Goal: Check status: Check status

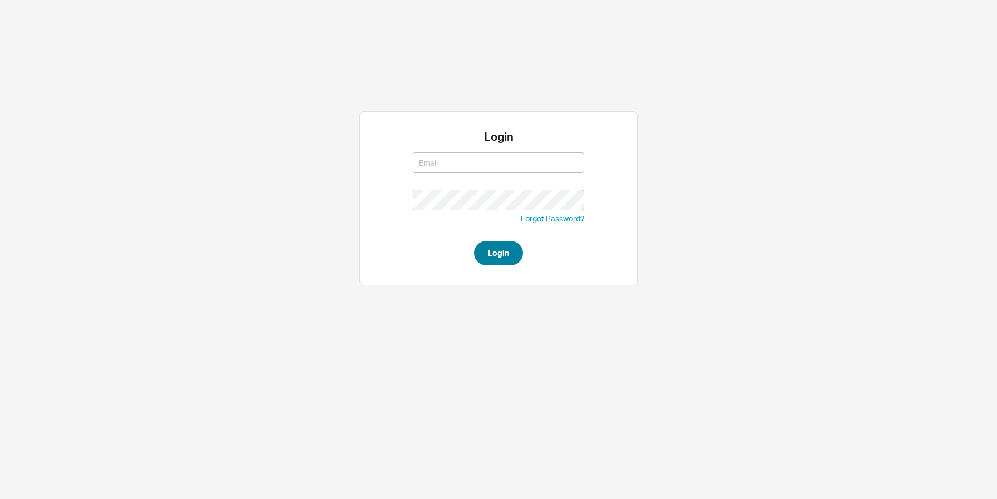
type input "moshes@qualitybath.com"
click at [513, 256] on button "Login" at bounding box center [498, 253] width 49 height 24
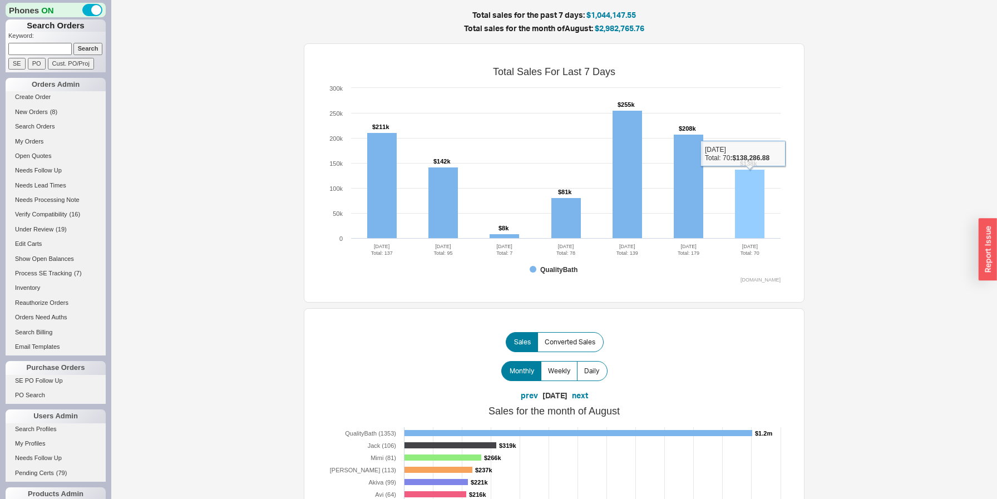
click at [744, 219] on rect at bounding box center [749, 204] width 29 height 69
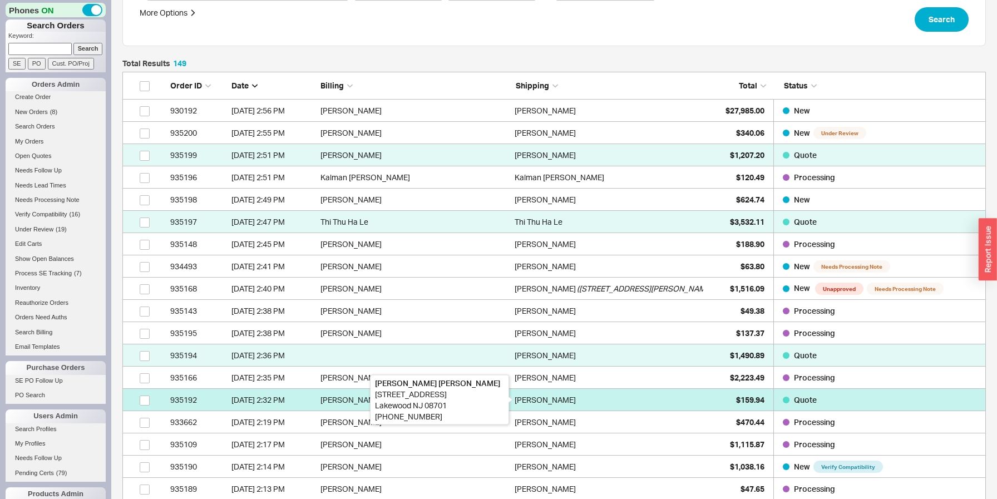
scroll to position [170, 0]
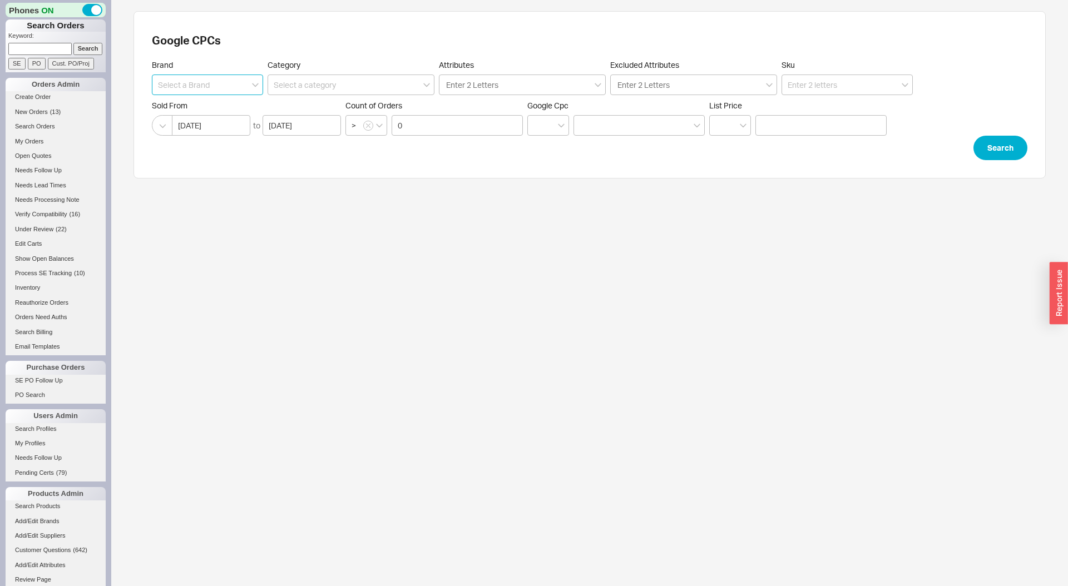
click at [241, 87] on input at bounding box center [207, 85] width 111 height 21
type input "Julien"
click at [981, 152] on button "Search" at bounding box center [1000, 148] width 54 height 24
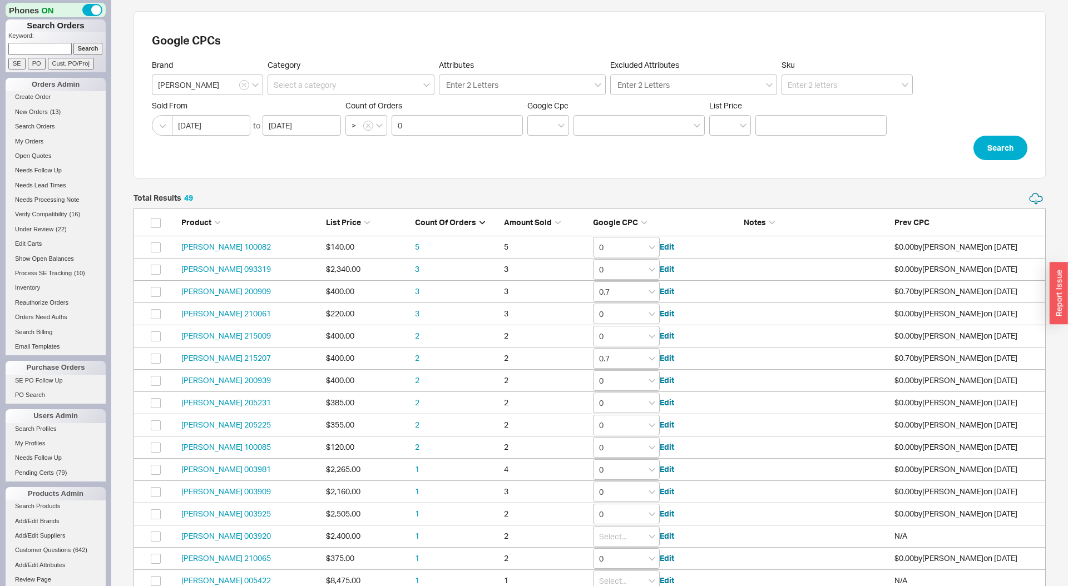
scroll to position [1134, 912]
click at [702, 92] on div "Enter 2 Letters" at bounding box center [693, 85] width 167 height 21
click at [672, 91] on input "Excluded Attributes Enter 2 Letters" at bounding box center [644, 84] width 56 height 13
click at [631, 48] on div "Google CPCs" at bounding box center [590, 40] width 876 height 22
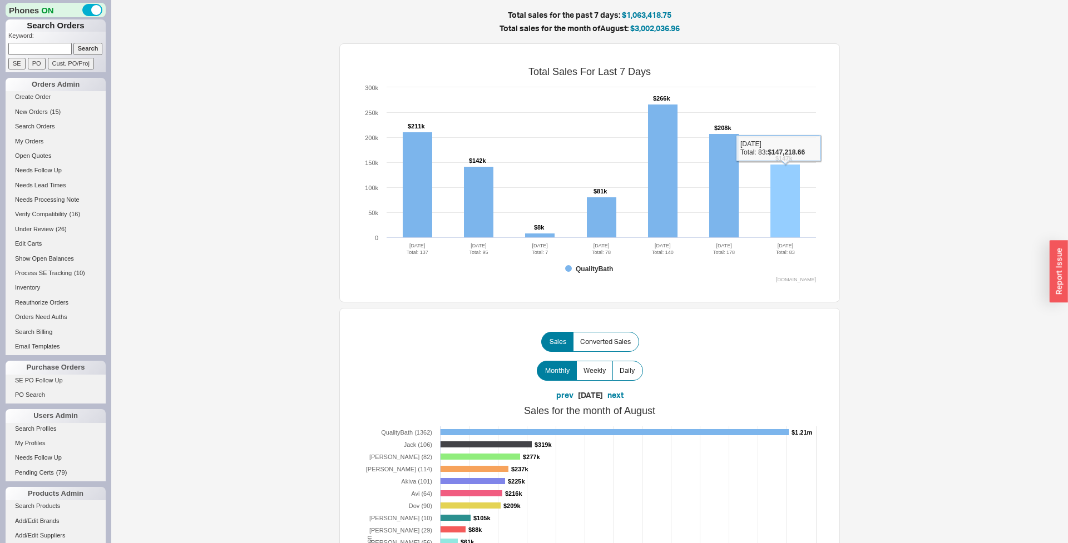
click at [780, 191] on rect at bounding box center [784, 201] width 29 height 73
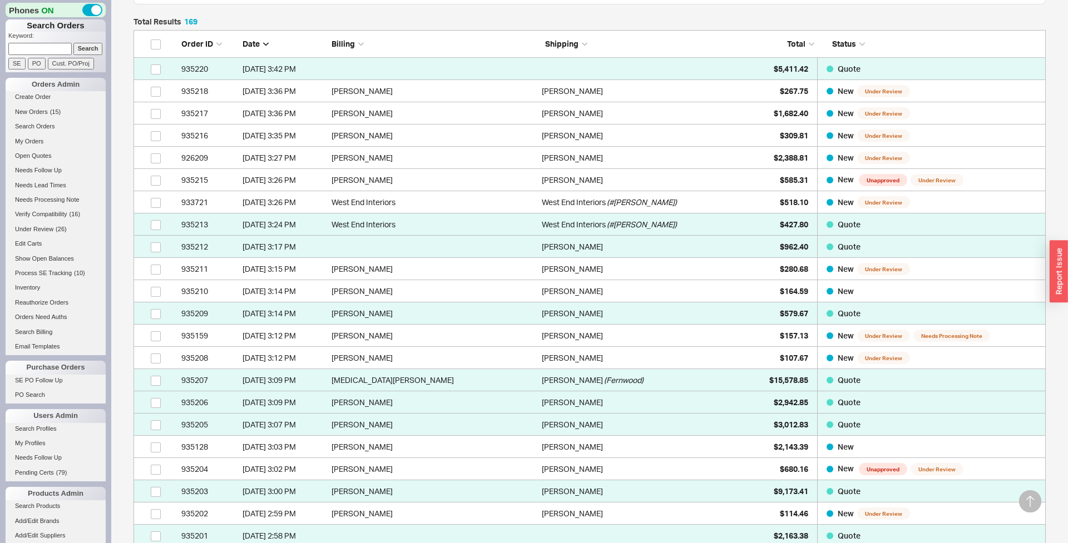
scroll to position [109, 0]
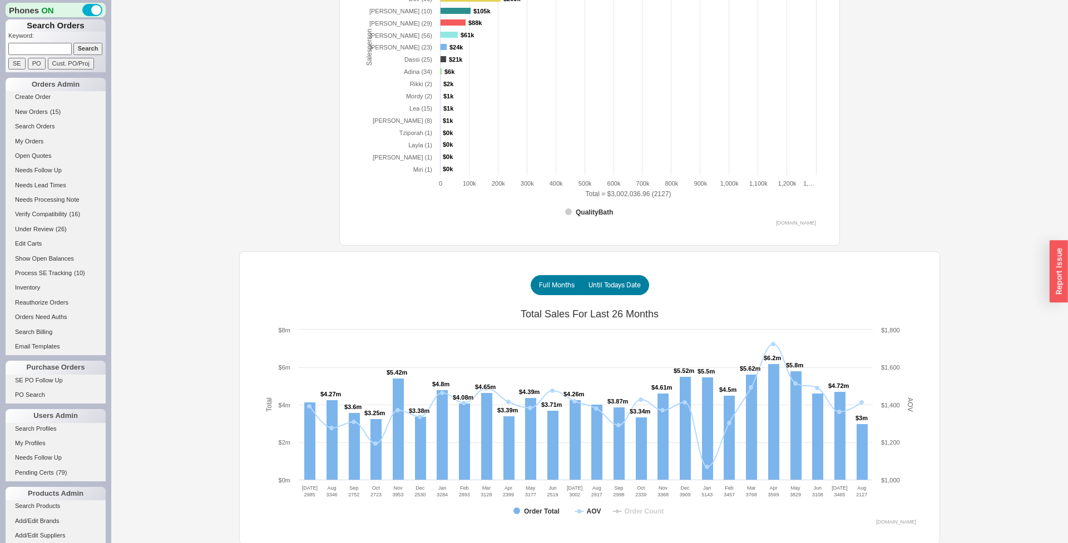
scroll to position [522, 0]
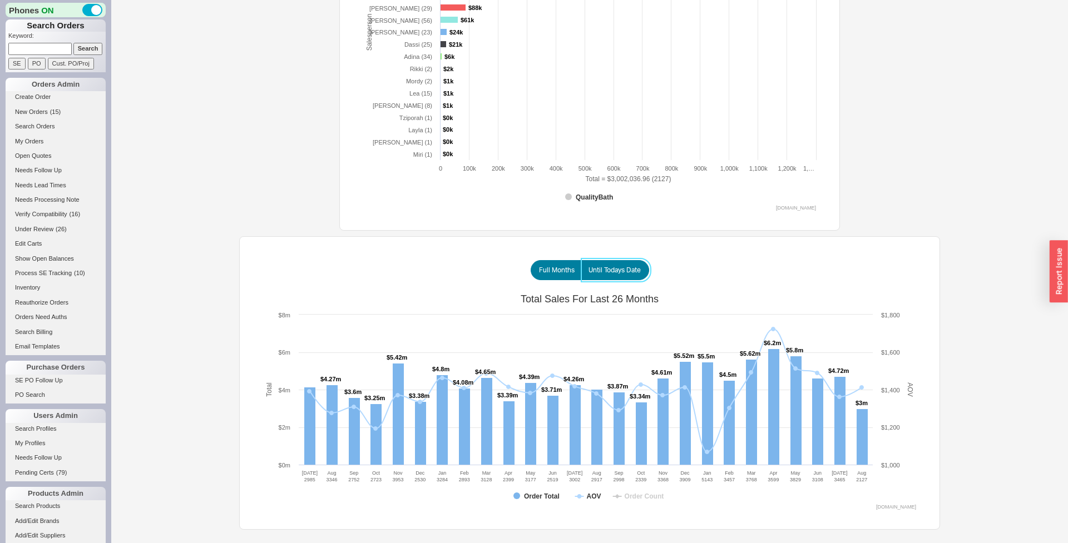
click at [610, 266] on span "Until Todays Date" at bounding box center [615, 270] width 52 height 9
click at [0, 0] on input "Until Todays Date" at bounding box center [0, 0] width 0 height 0
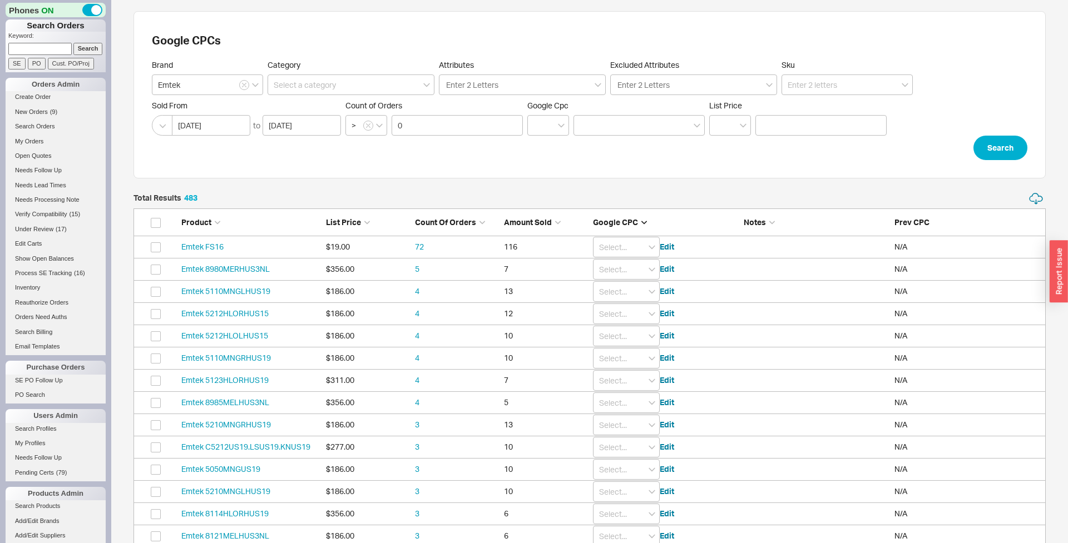
scroll to position [10791, 912]
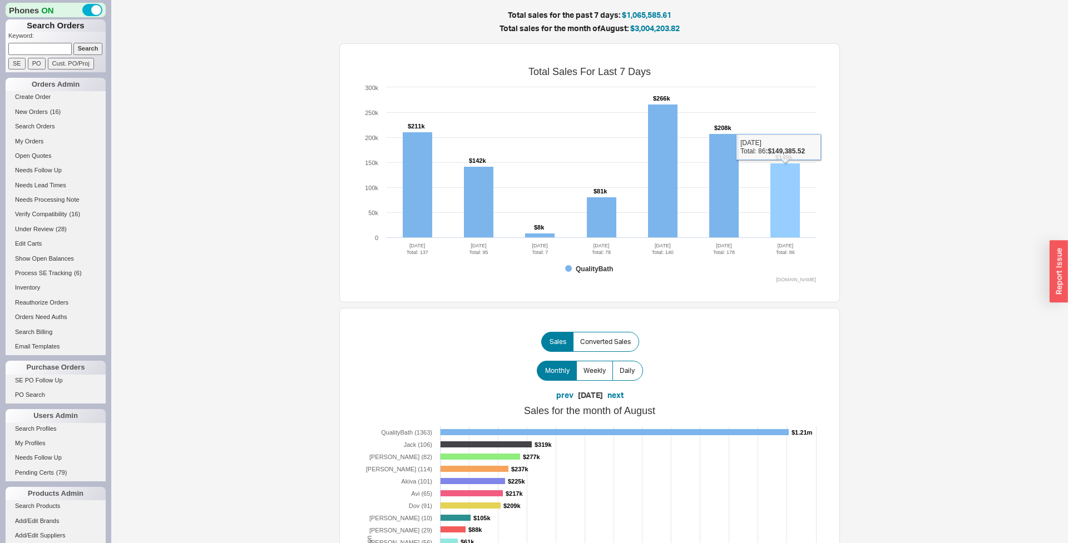
click at [795, 202] on rect at bounding box center [784, 201] width 29 height 75
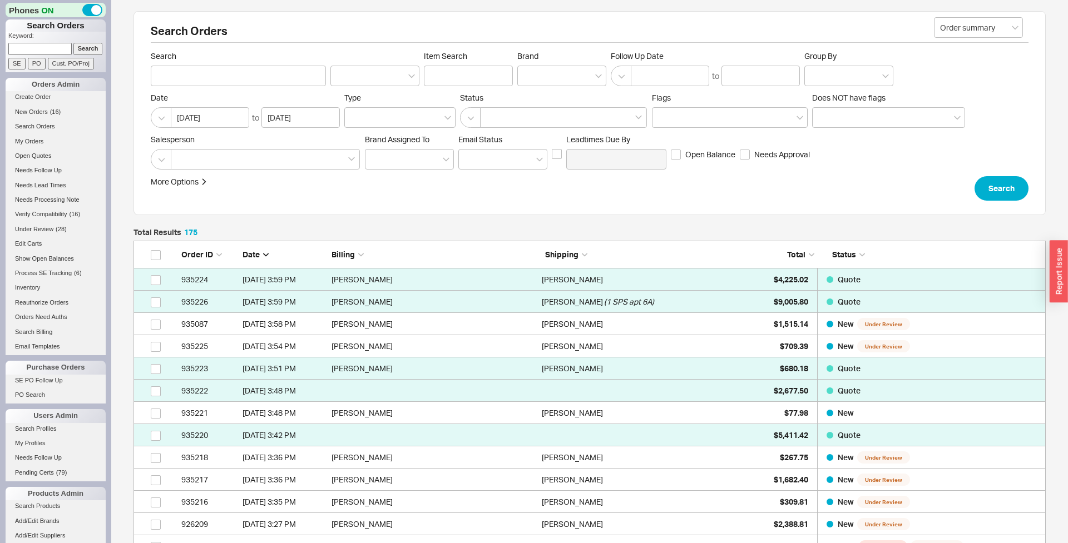
scroll to position [1, 1]
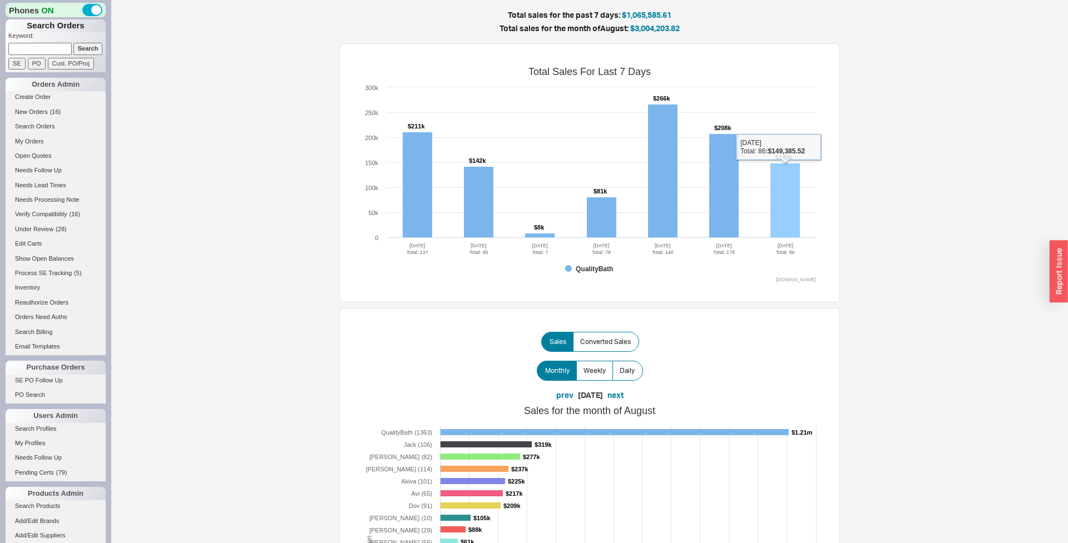
click at [780, 187] on rect at bounding box center [784, 201] width 29 height 75
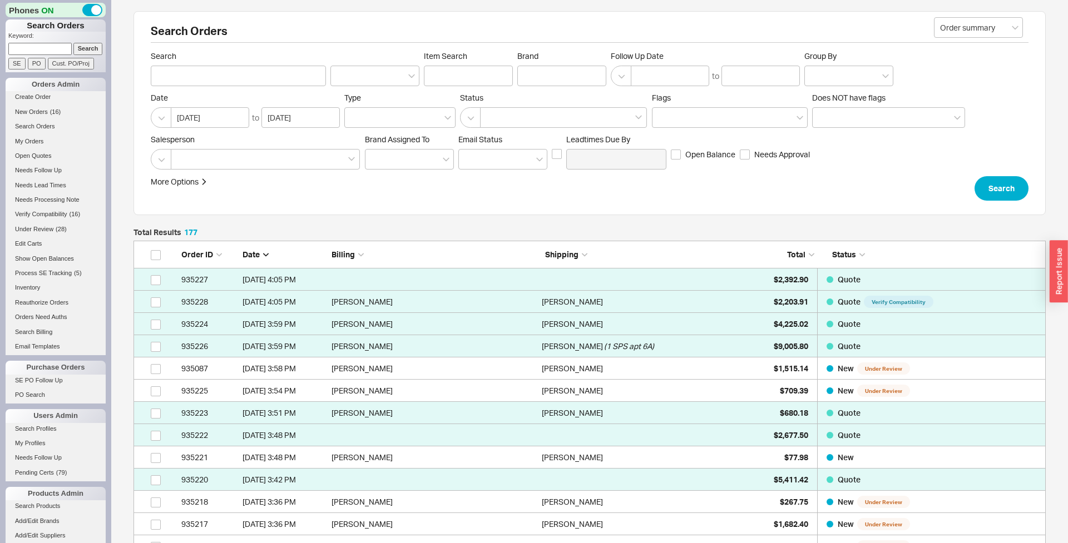
scroll to position [3989, 912]
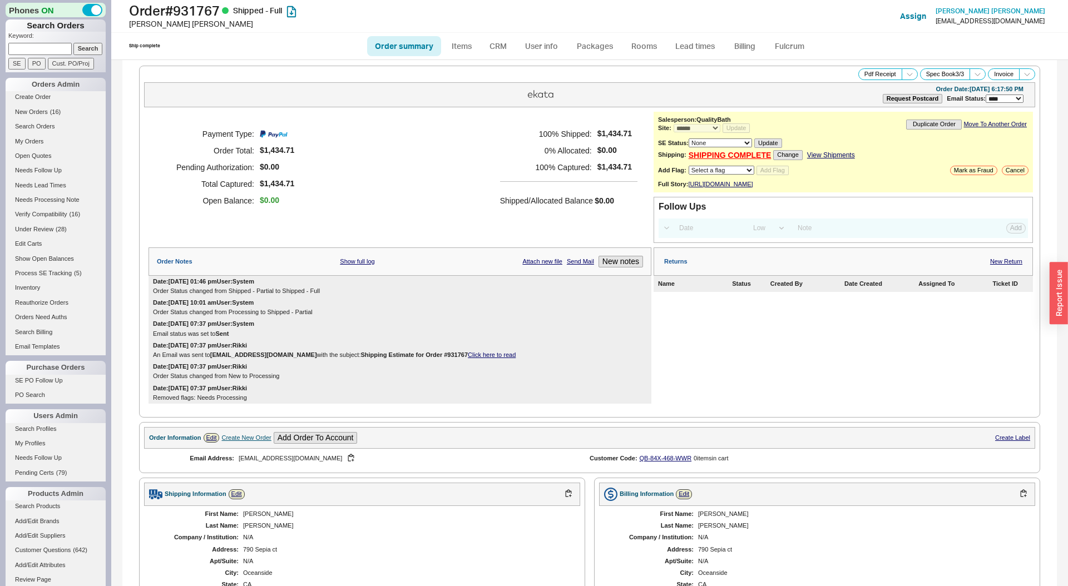
select select "*"
select select "LOW"
select select "3"
click at [199, 10] on h1 "Order # 931767 Shipped - Full" at bounding box center [333, 11] width 408 height 16
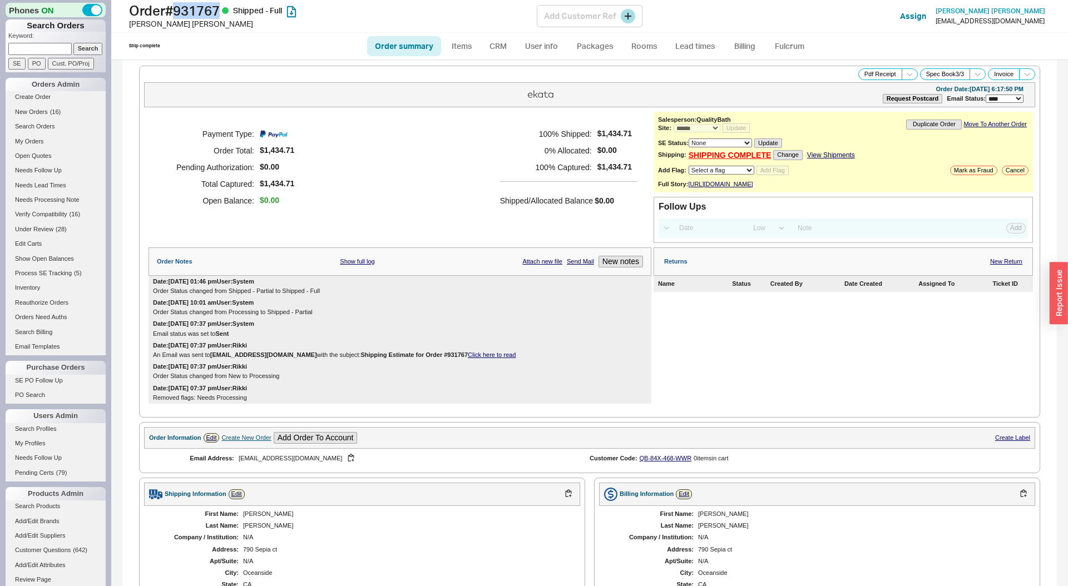
copy h1 "931767"
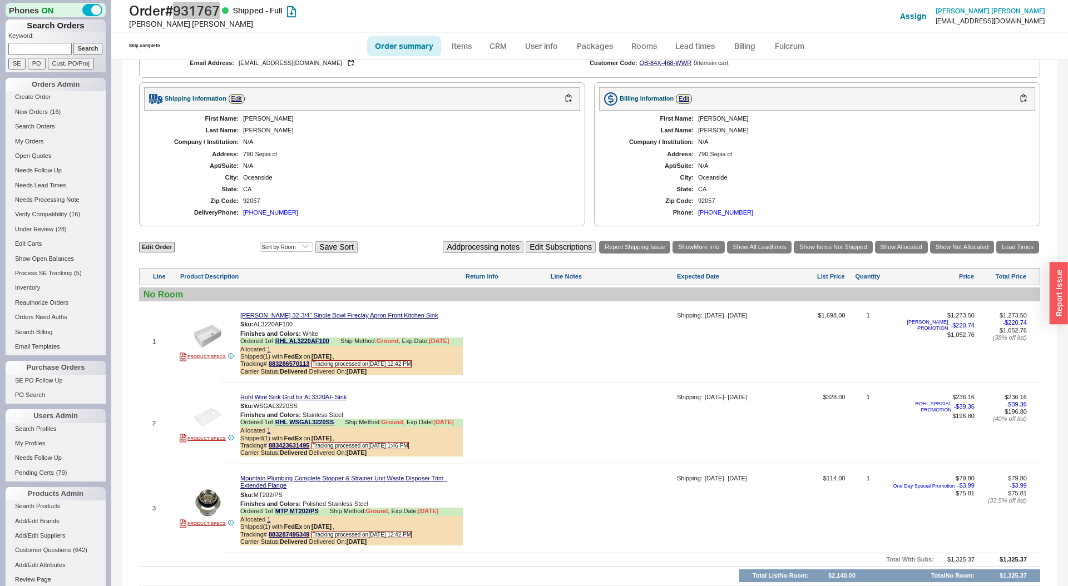
scroll to position [409, 0]
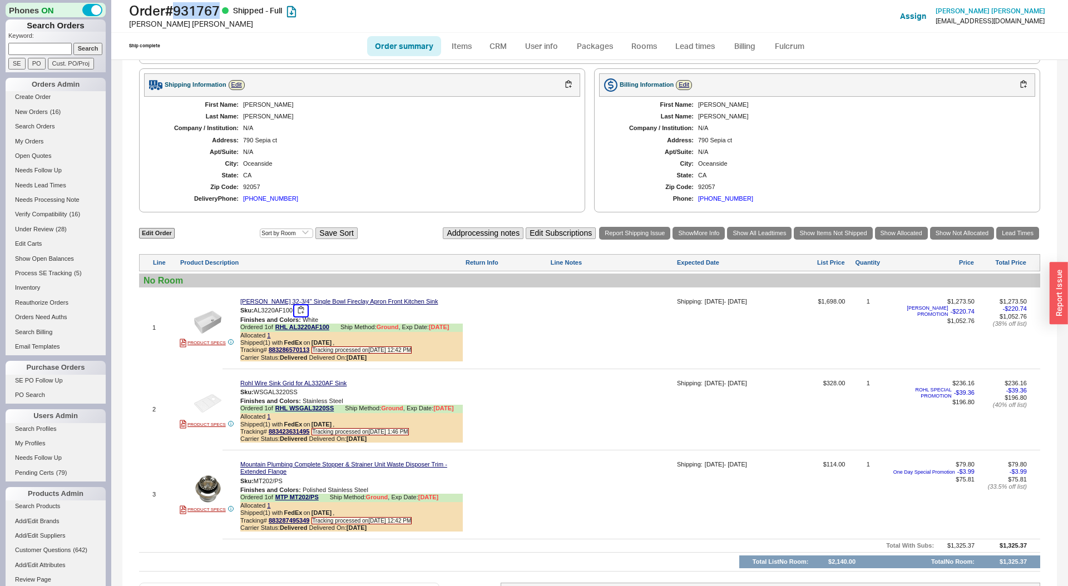
click at [299, 316] on button "button" at bounding box center [300, 310] width 13 height 11
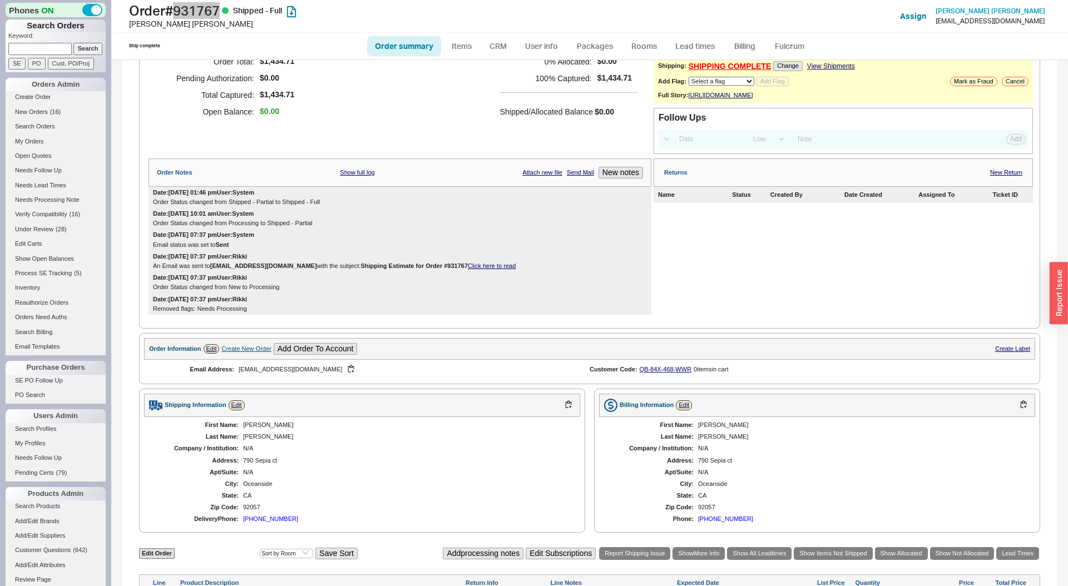
scroll to position [0, 0]
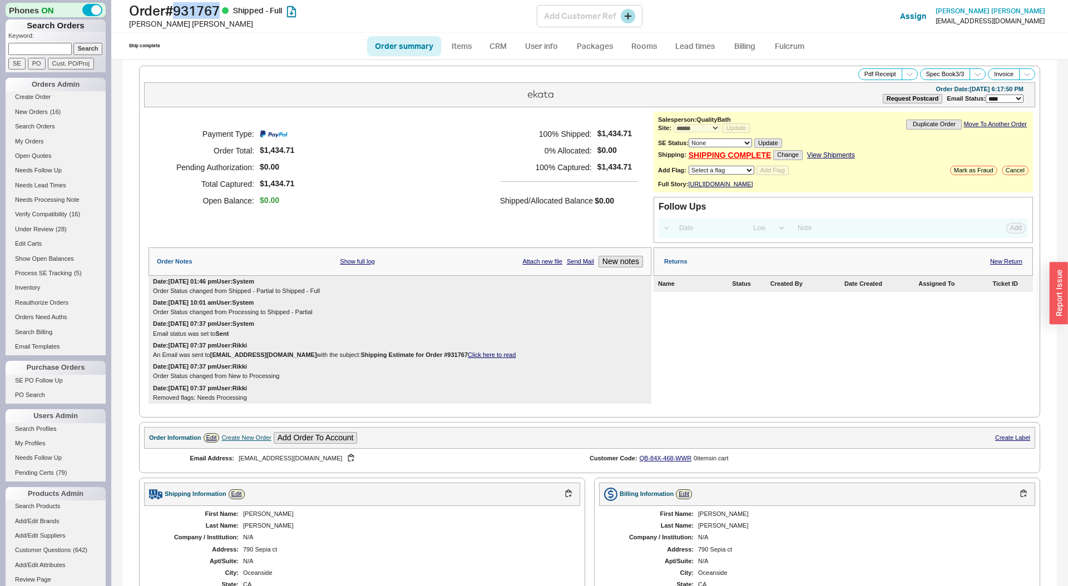
click at [165, 23] on div "Michele Ruelas" at bounding box center [333, 23] width 408 height 11
copy div "Michele Ruelas"
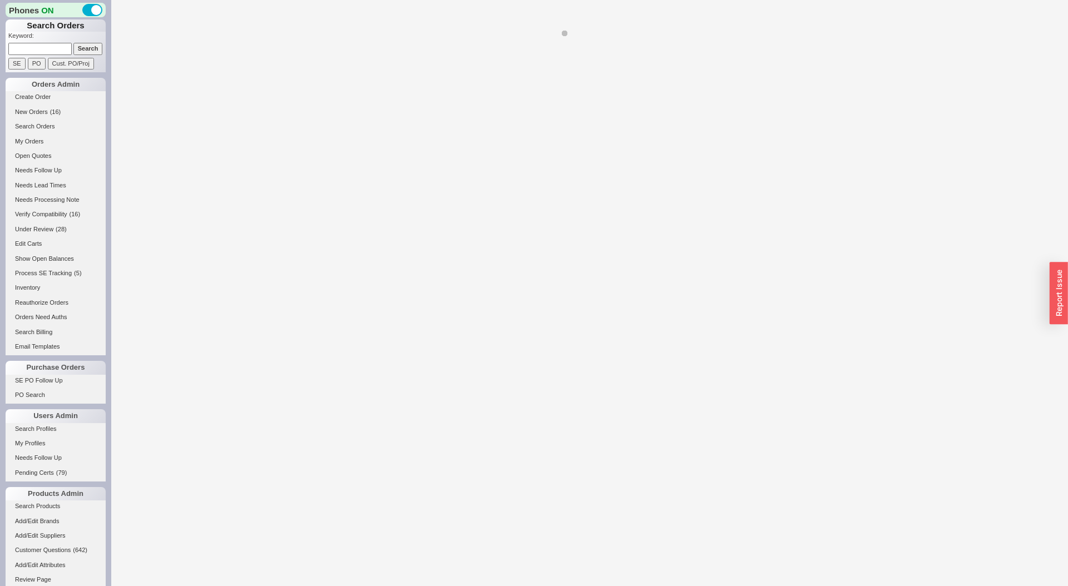
select select "LOW"
select select "3"
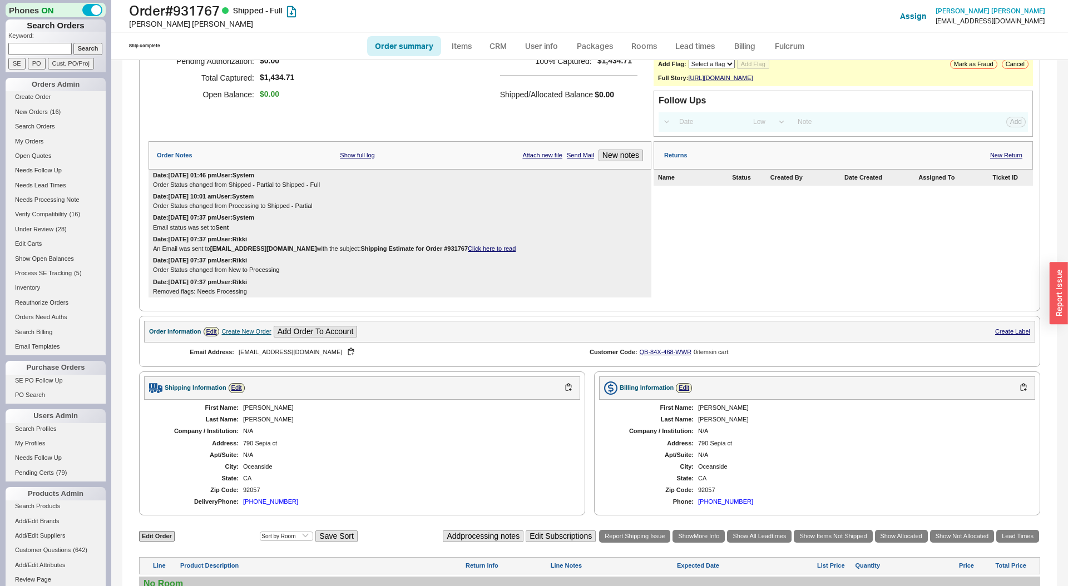
select select "*"
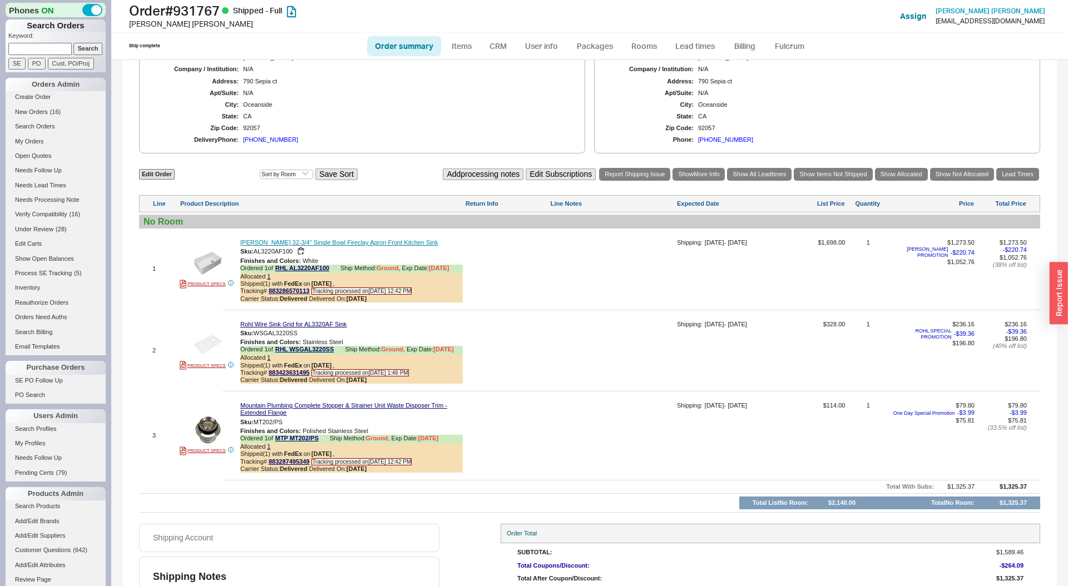
scroll to position [471, 0]
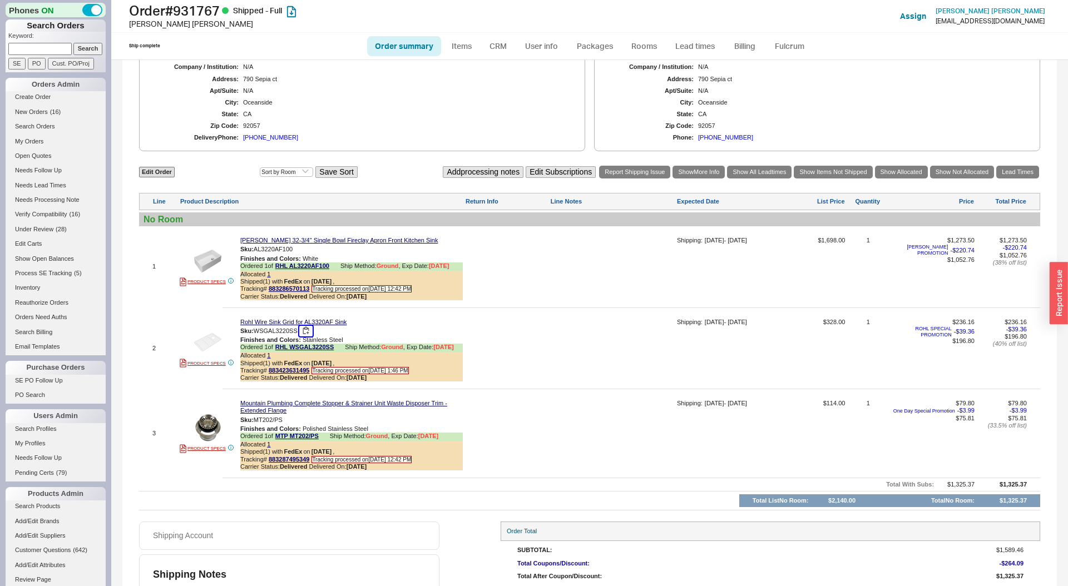
click at [309, 335] on button "button" at bounding box center [305, 331] width 13 height 11
click at [280, 334] on span "WSGAL3220SS" at bounding box center [276, 330] width 44 height 7
copy span "WSGAL3220SS"
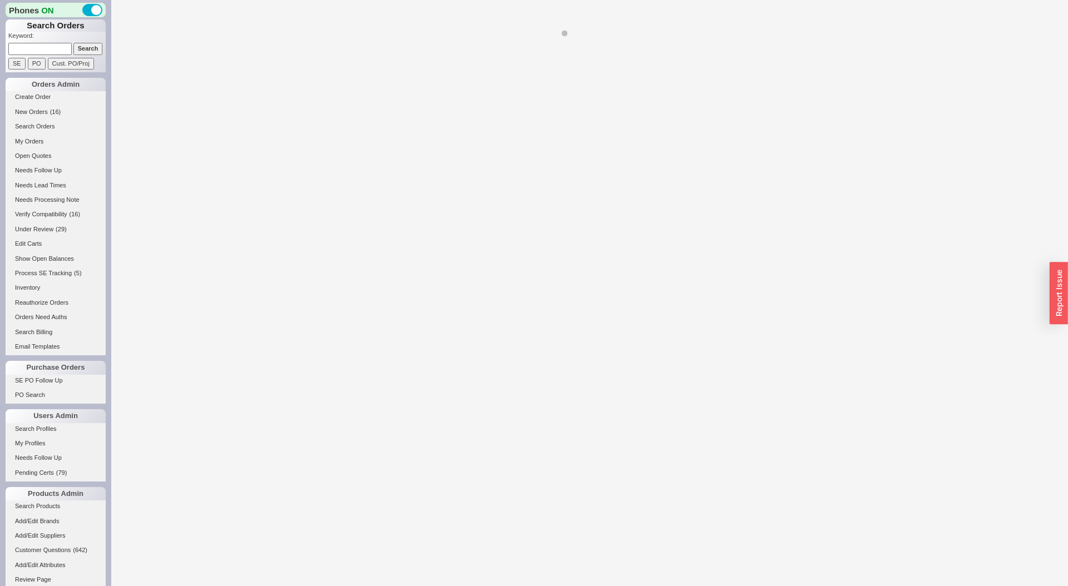
select select "*"
select select "LOW"
select select "3"
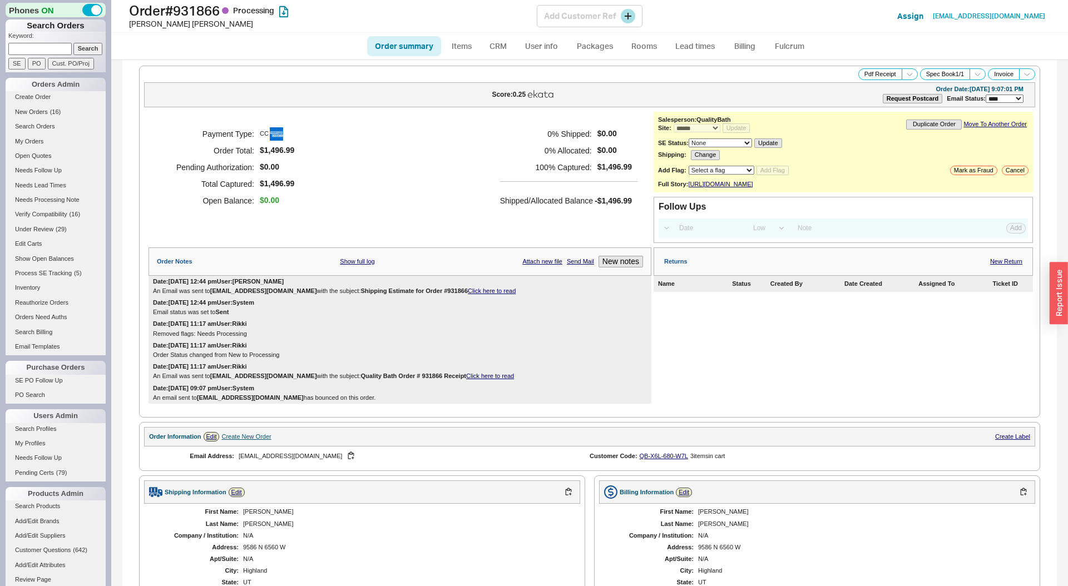
click at [209, 11] on h1 "Order # 931866 Processing" at bounding box center [333, 11] width 408 height 16
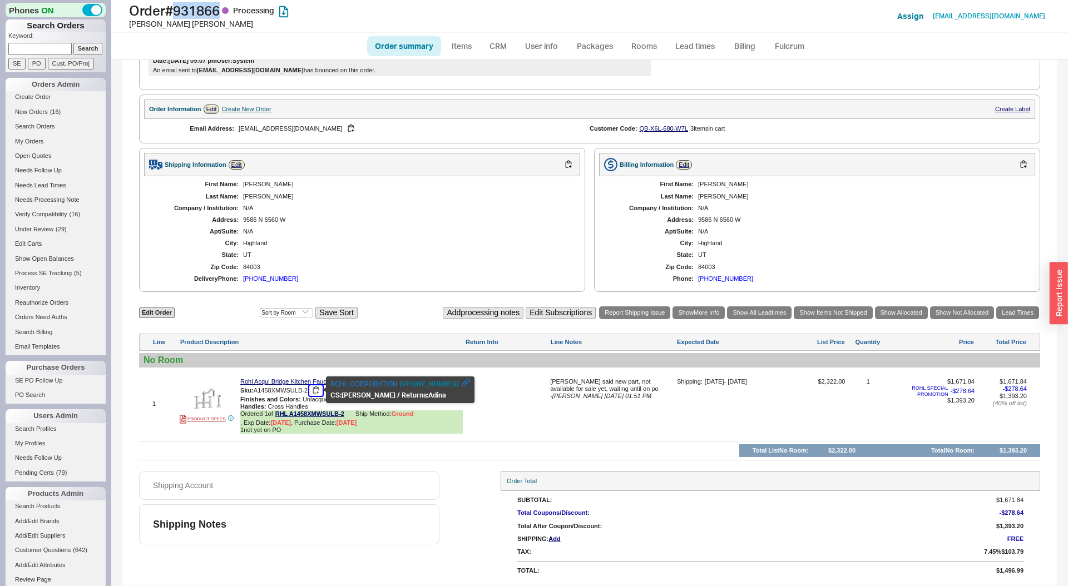
click at [314, 391] on button "button" at bounding box center [315, 391] width 13 height 11
click at [142, 24] on div "Mican Mason" at bounding box center [333, 23] width 408 height 11
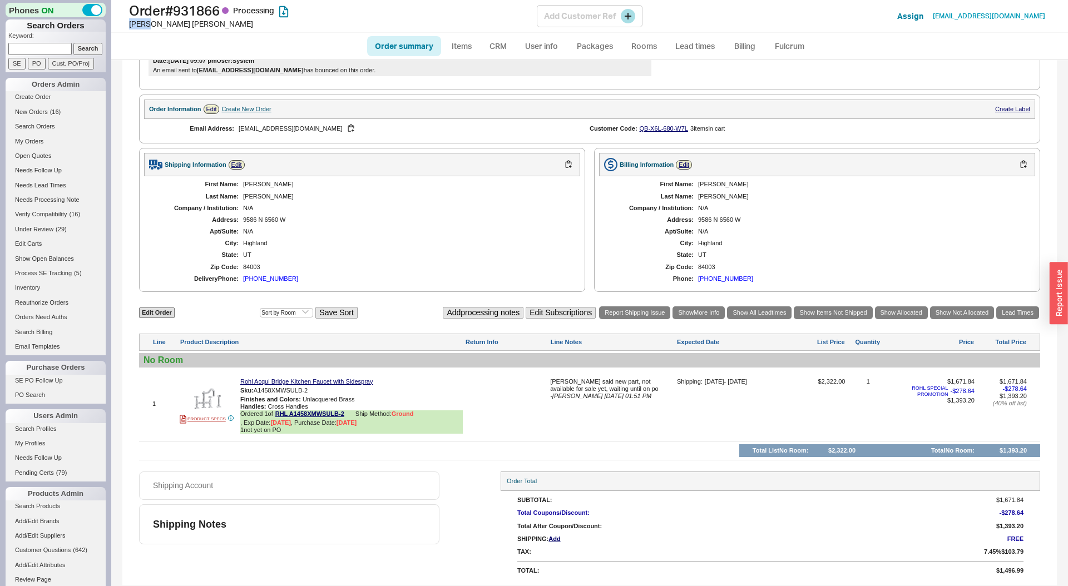
click at [142, 24] on div "Mican Mason" at bounding box center [333, 23] width 408 height 11
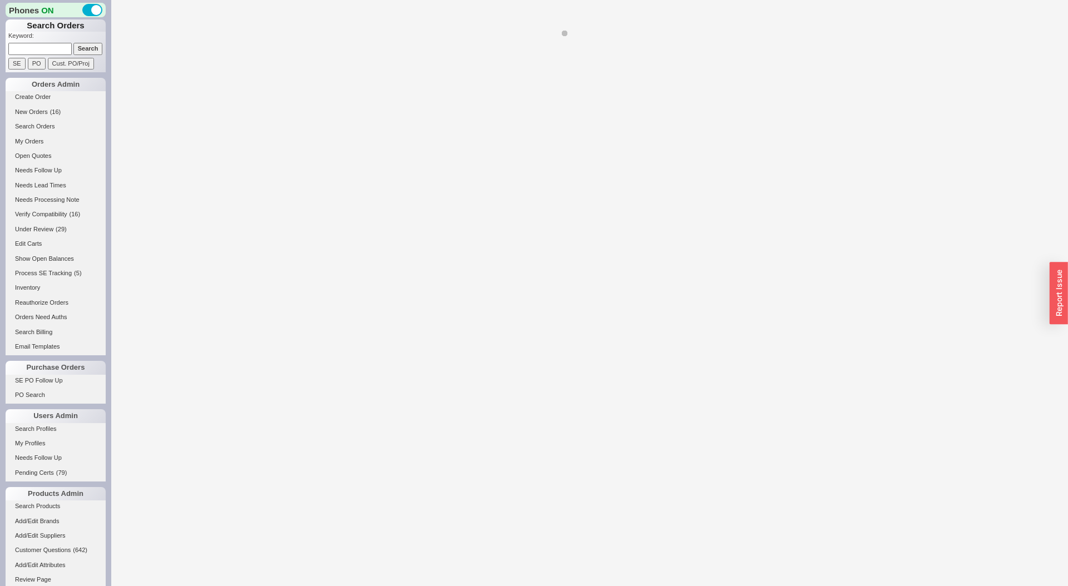
select select "LOW"
select select "3"
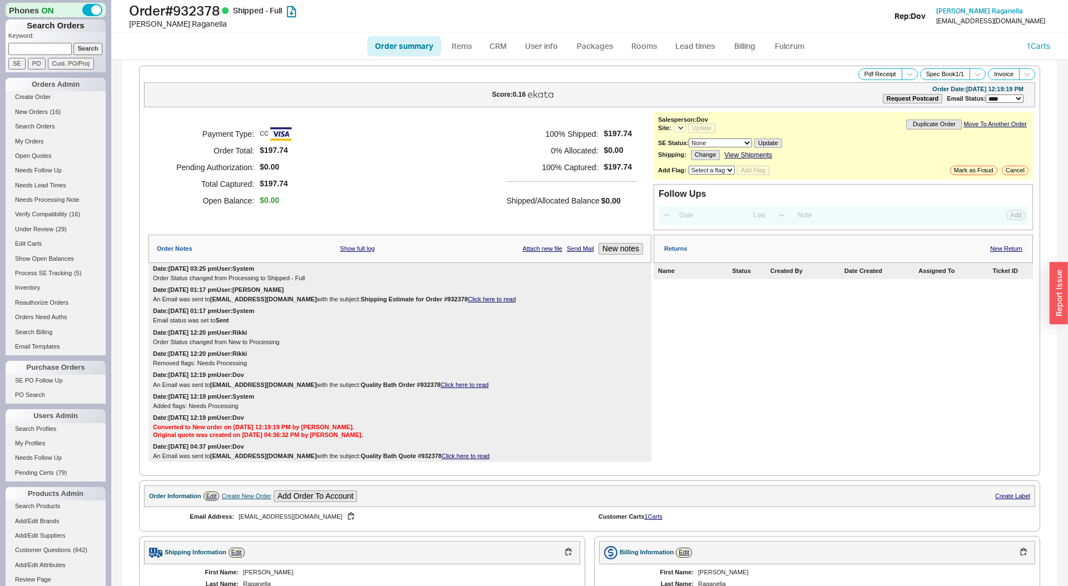
select select "*"
click at [189, 11] on h1 "Order # 932378 Shipped - Full" at bounding box center [333, 11] width 408 height 16
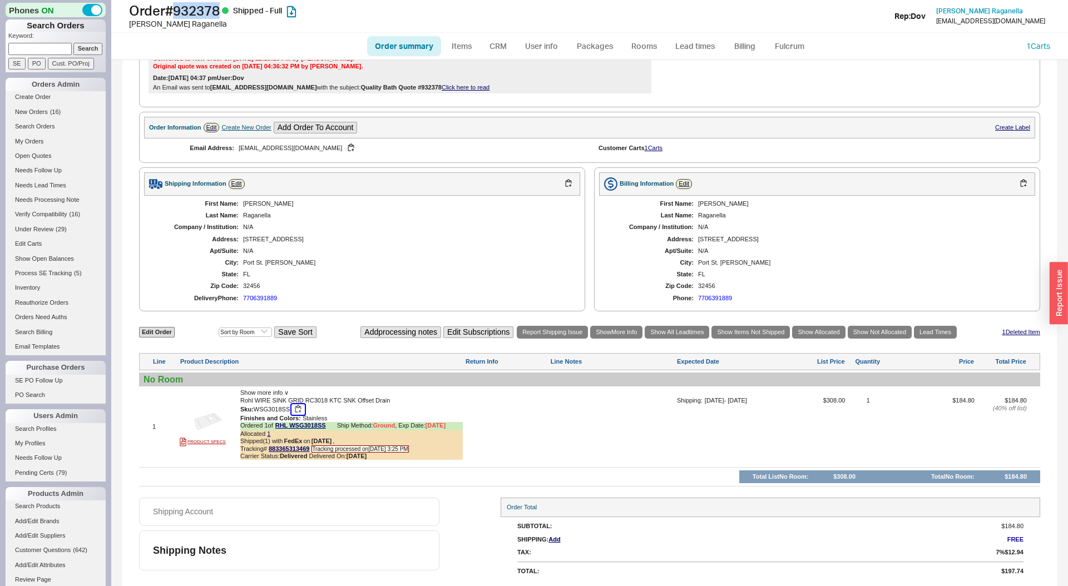
click at [296, 407] on button "button" at bounding box center [297, 409] width 13 height 11
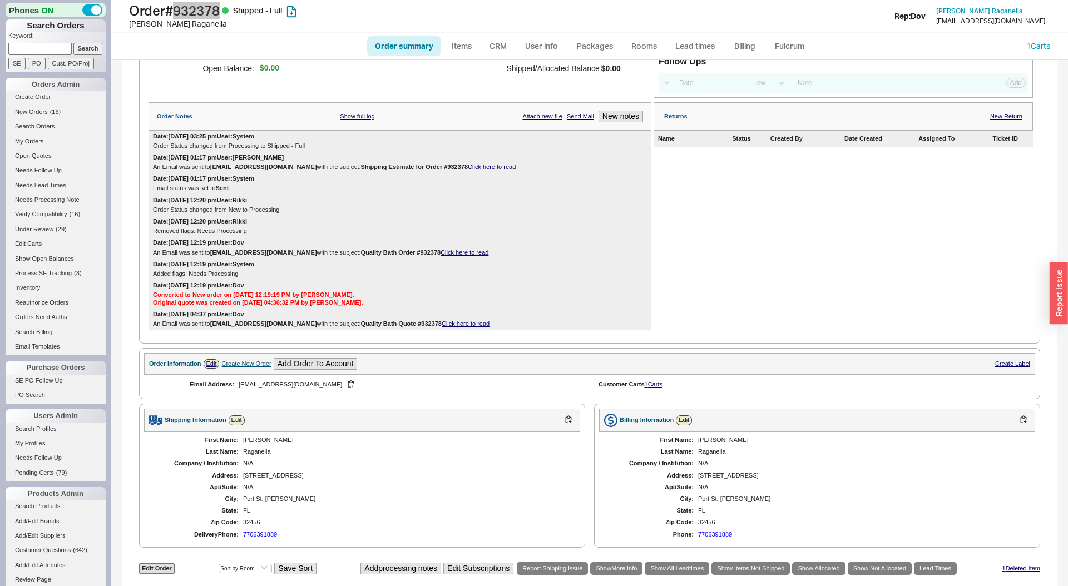
scroll to position [0, 0]
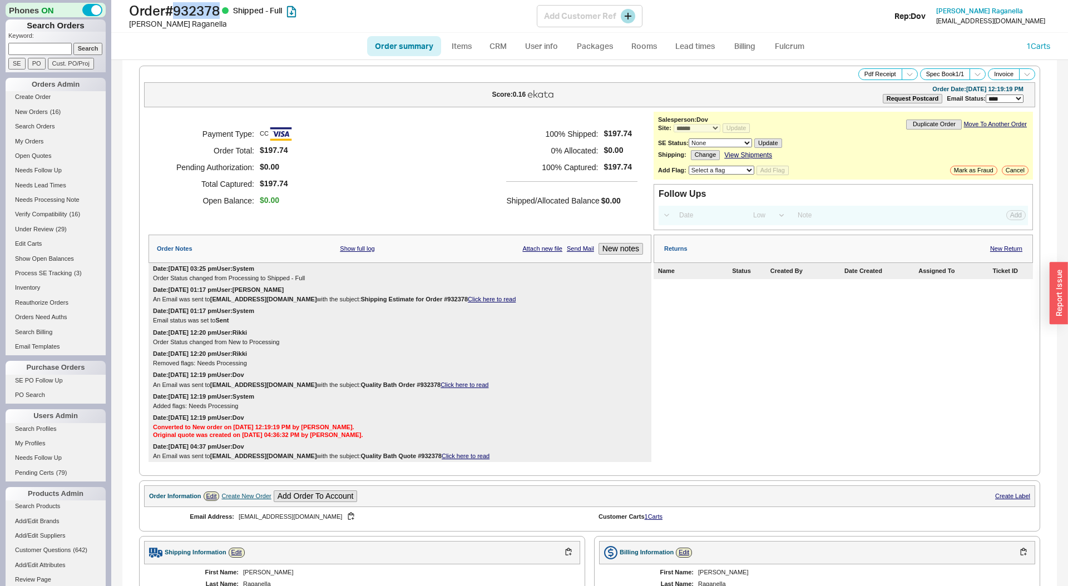
click at [179, 21] on div "Rosemary Raganella" at bounding box center [333, 23] width 408 height 11
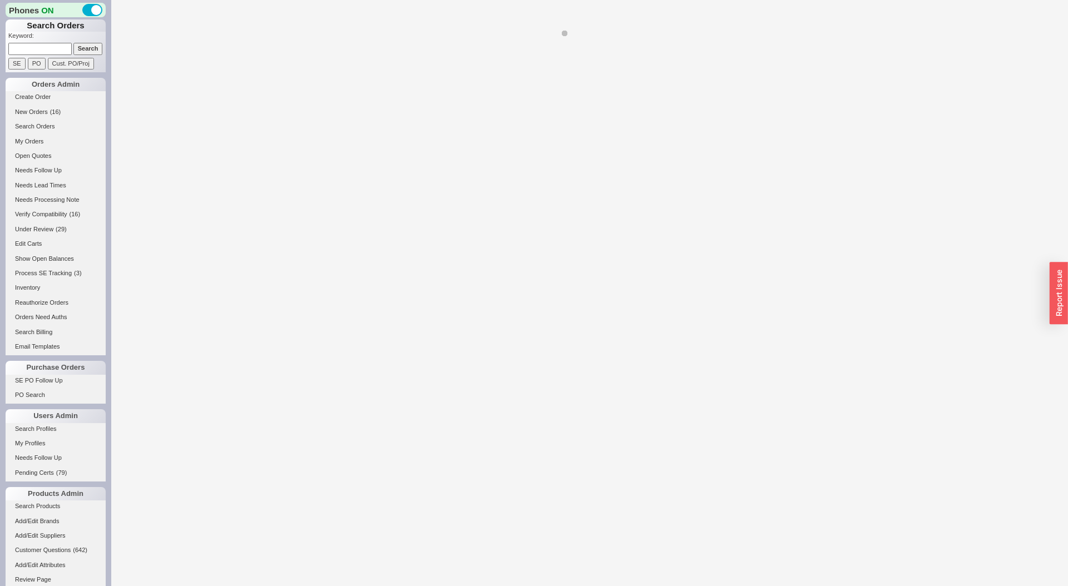
select select "LOW"
select select "3"
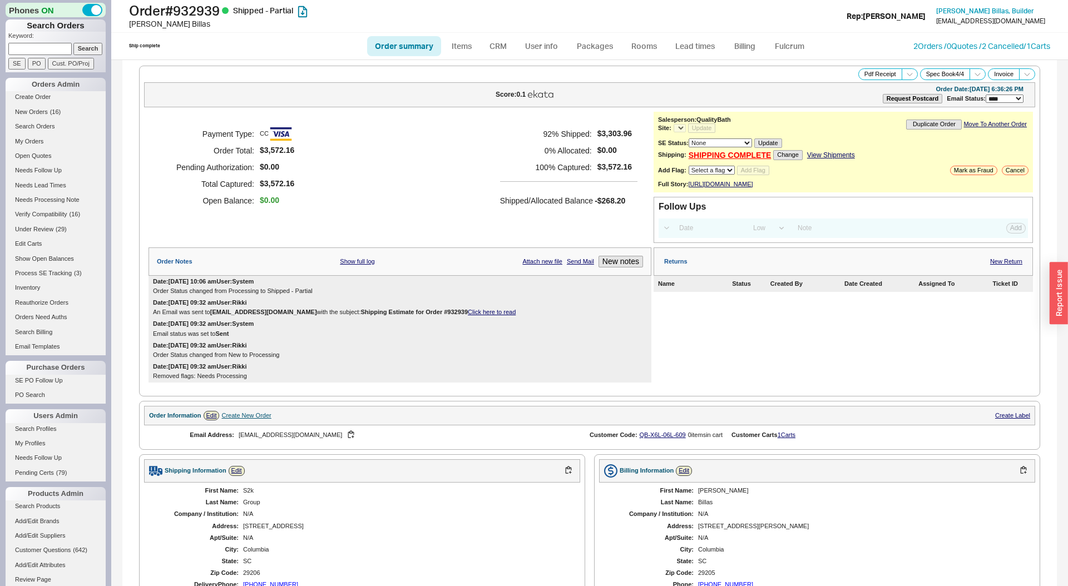
select select "*"
click at [203, 9] on h1 "Order # 932939 Shipped - Partial" at bounding box center [333, 11] width 408 height 16
click at [171, 24] on div "[PERSON_NAME]" at bounding box center [333, 23] width 408 height 11
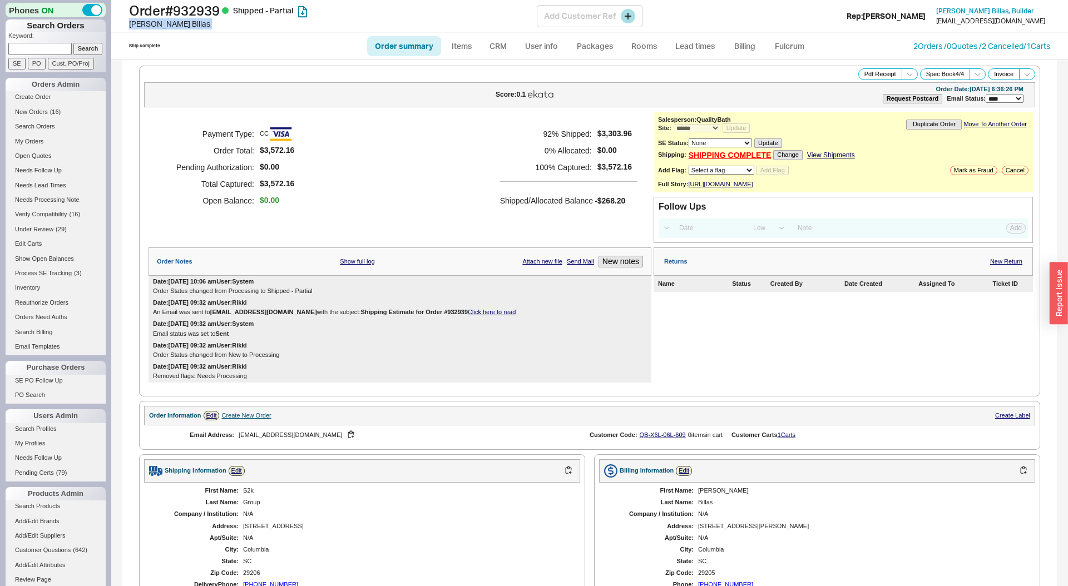
click at [171, 24] on div "[PERSON_NAME]" at bounding box center [333, 23] width 408 height 11
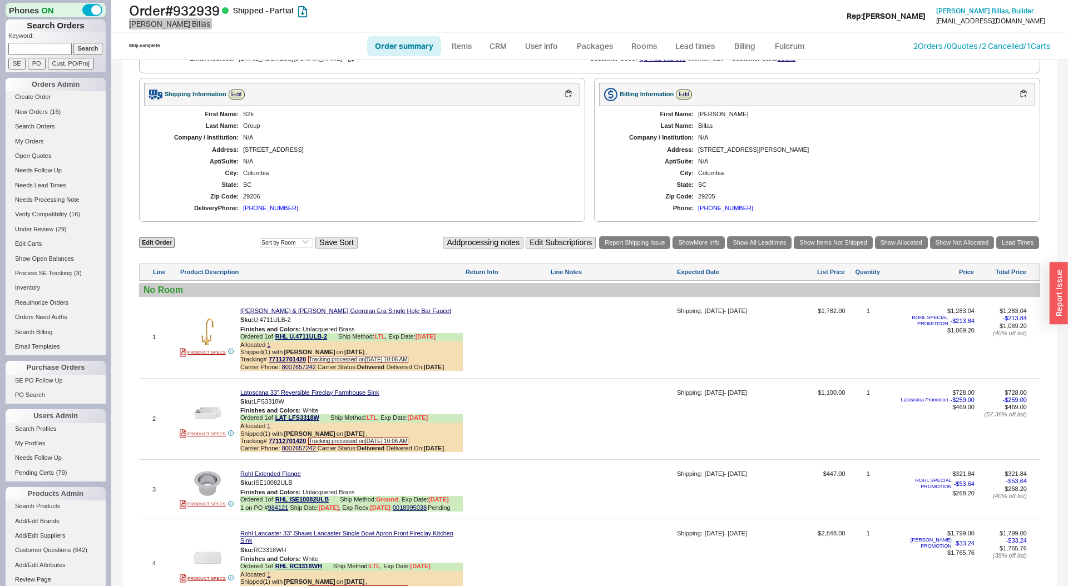
scroll to position [413, 0]
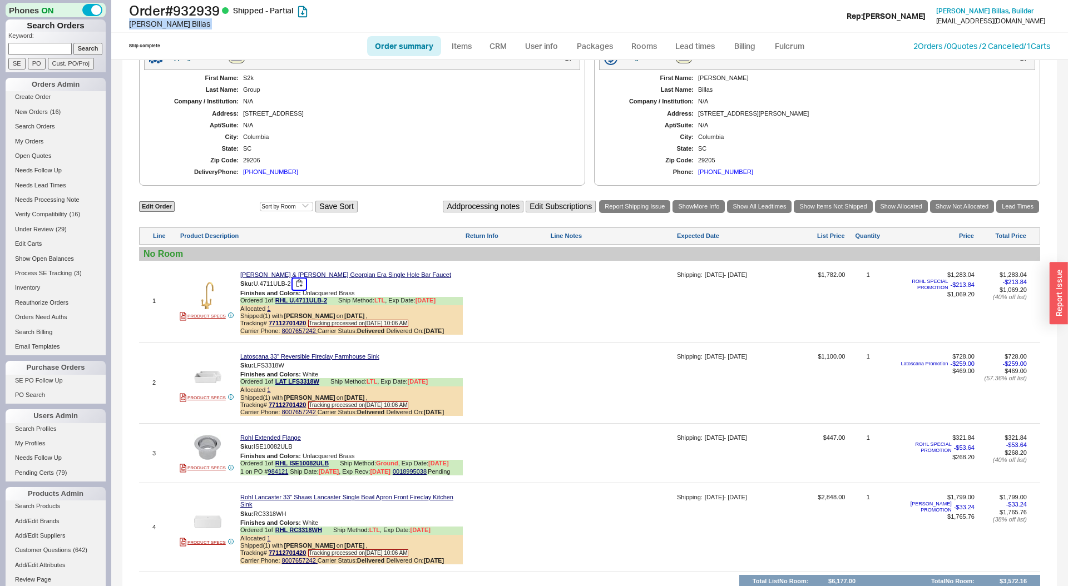
click at [299, 289] on button "button" at bounding box center [299, 284] width 13 height 11
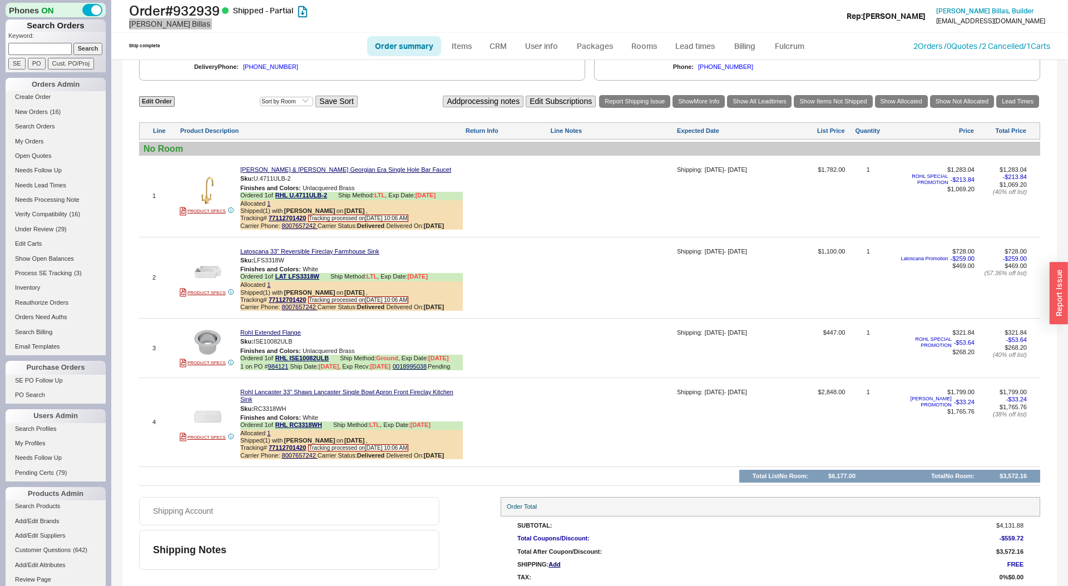
scroll to position [518, 0]
click at [280, 344] on span "ISE10082ULB" at bounding box center [273, 341] width 39 height 7
click at [298, 414] on button "button" at bounding box center [294, 408] width 13 height 11
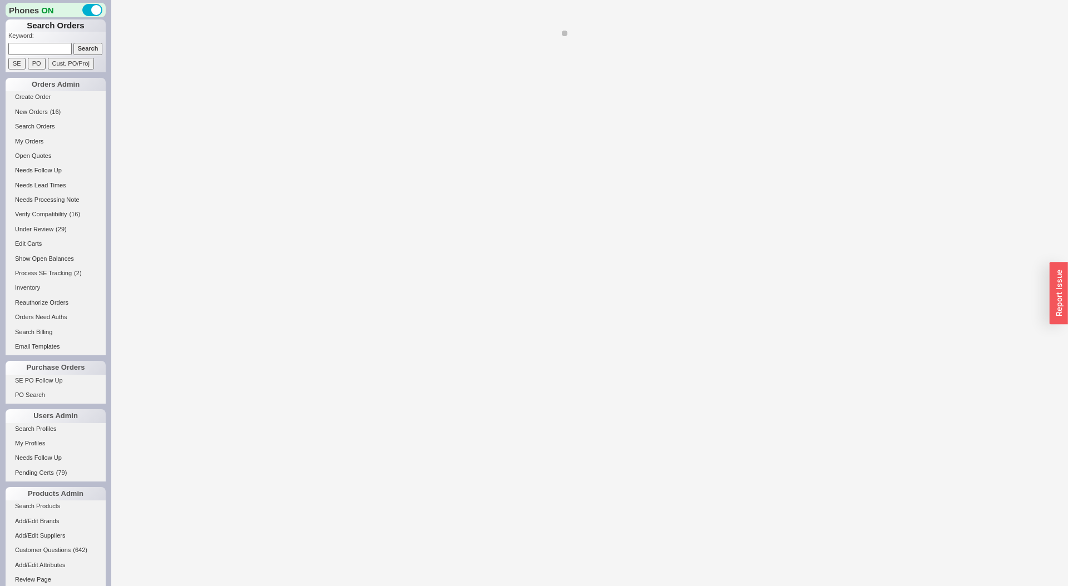
select select "*"
select select "LOW"
select select "3"
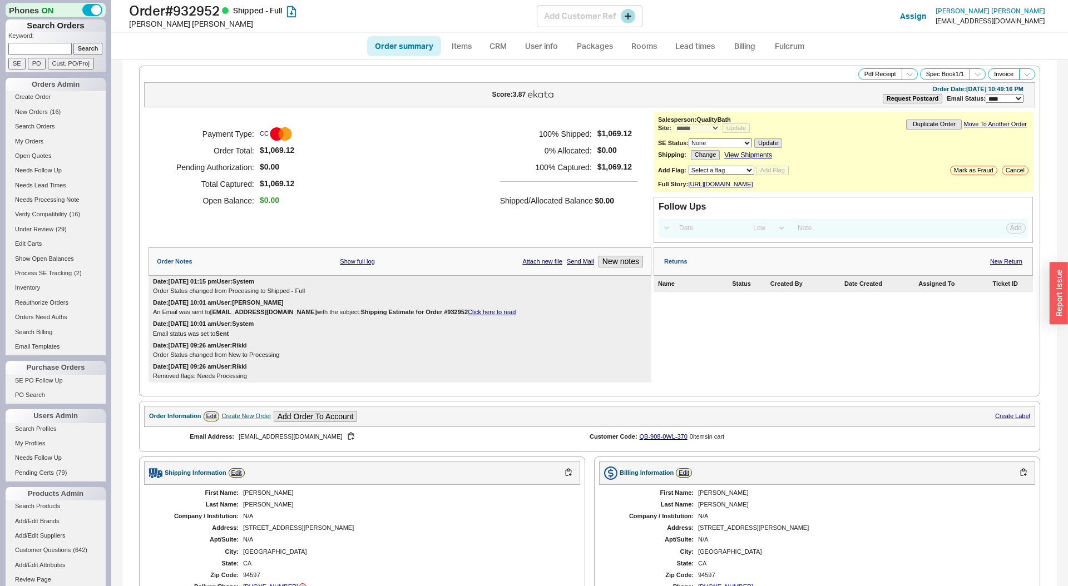
click at [205, 12] on h1 "Order # 932952 Shipped - Full" at bounding box center [333, 11] width 408 height 16
copy h1 "932952"
click at [163, 22] on div "Christine Collins" at bounding box center [333, 23] width 408 height 11
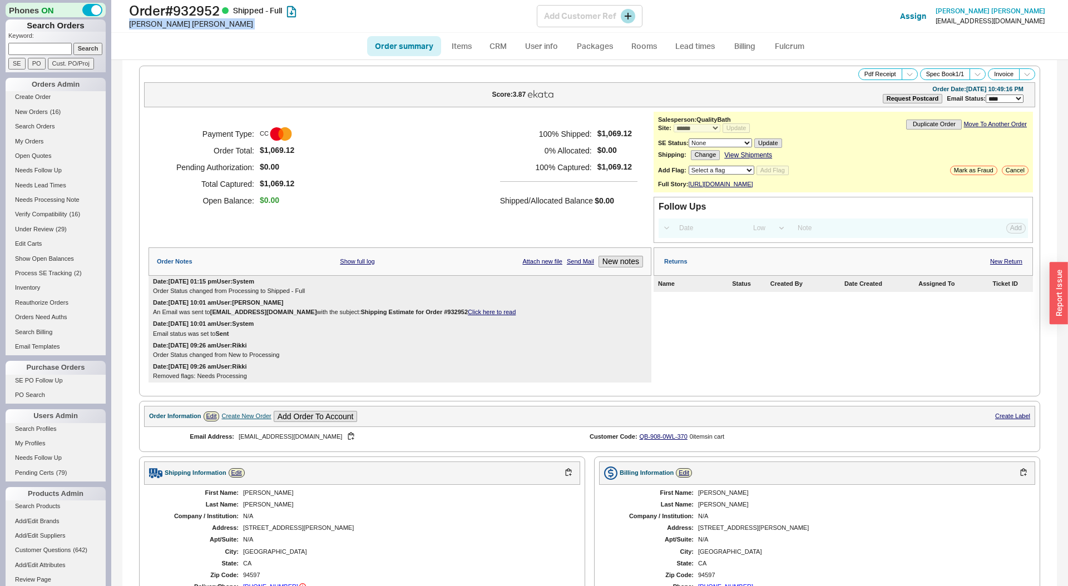
click at [163, 22] on div "Christine Collins" at bounding box center [333, 23] width 408 height 11
copy div "Christine Collins"
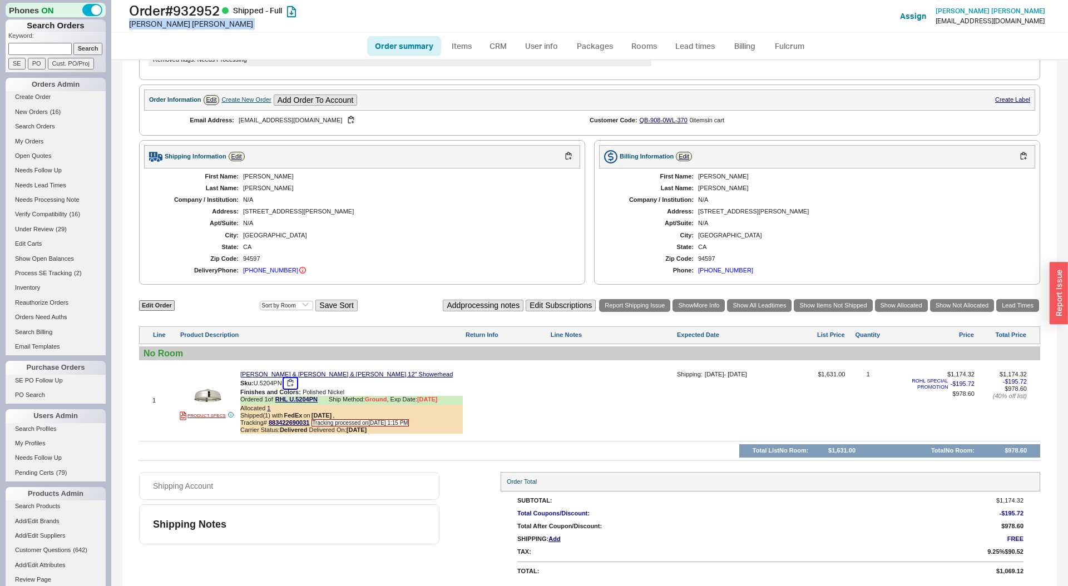
click at [290, 382] on button "button" at bounding box center [290, 383] width 13 height 11
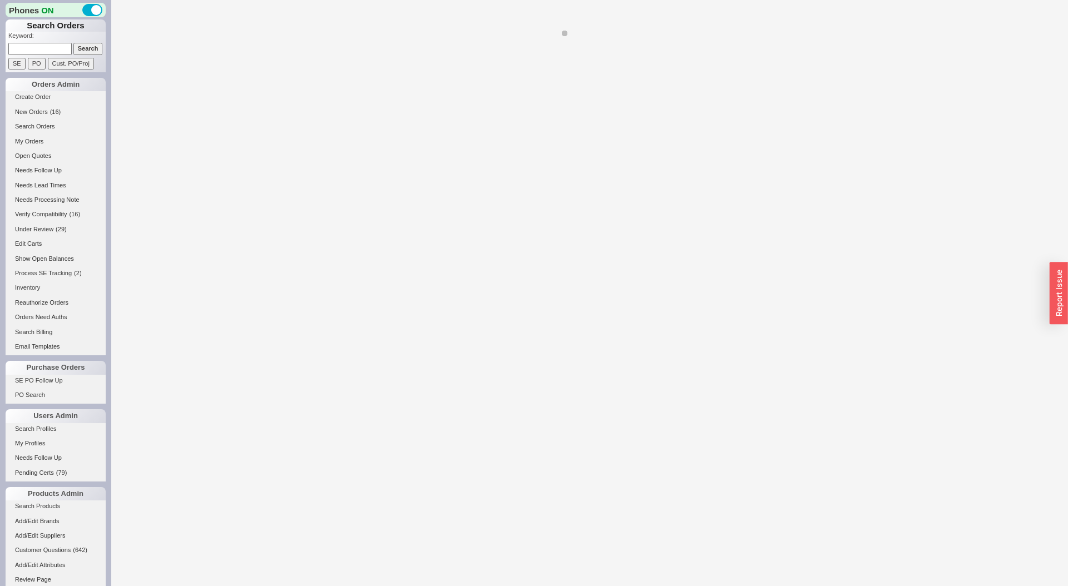
select select "*"
select select "LOW"
select select "3"
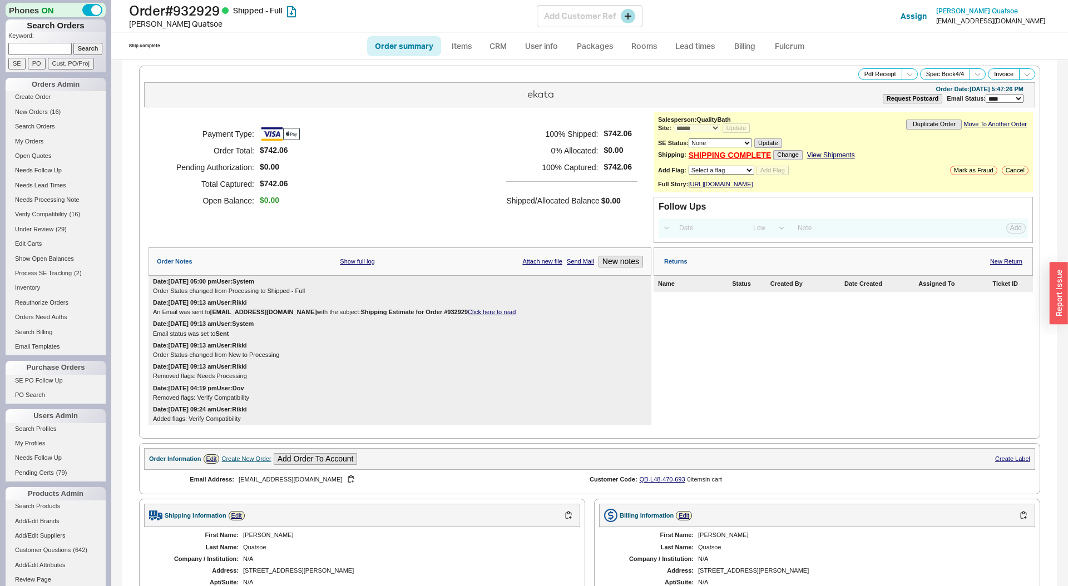
click at [204, 9] on h1 "Order # 932929 Shipped - Full" at bounding box center [333, 11] width 408 height 16
copy h1 "932929"
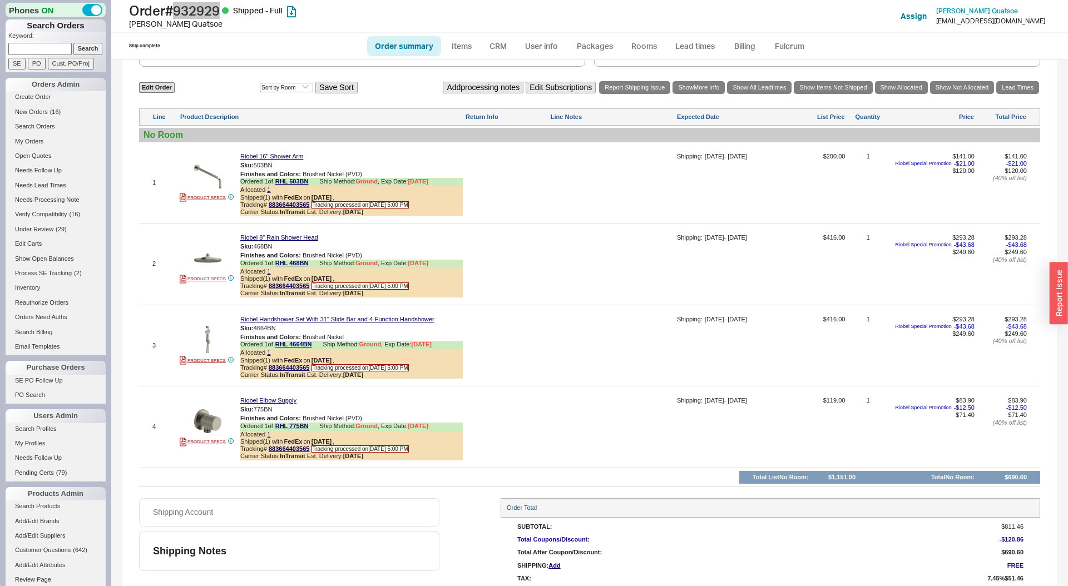
scroll to position [578, 0]
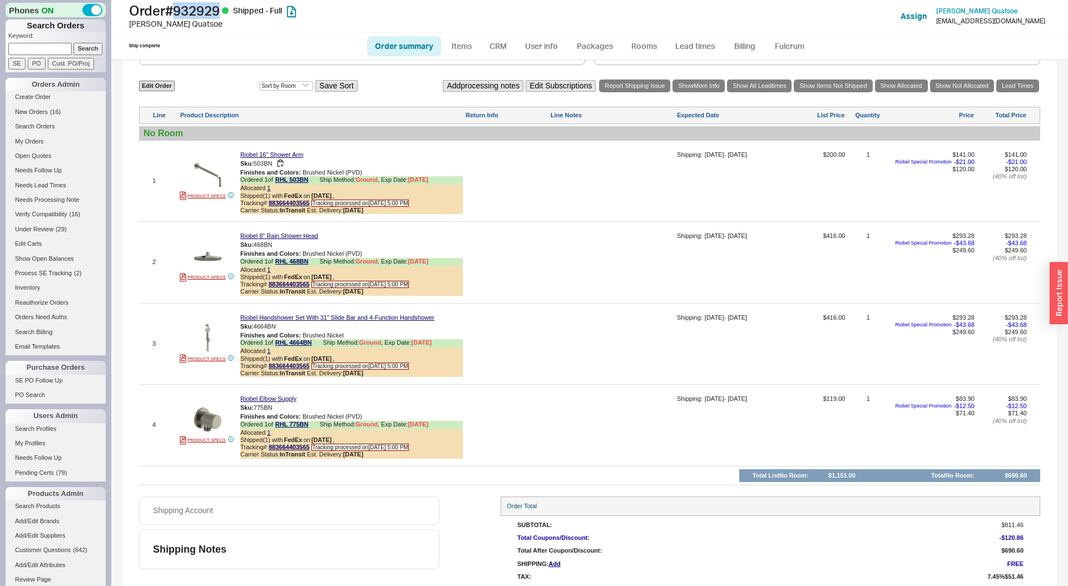
click at [261, 166] on span "503BN" at bounding box center [263, 163] width 19 height 7
copy span "503BN"
click at [259, 248] on span "468BN" at bounding box center [263, 244] width 19 height 7
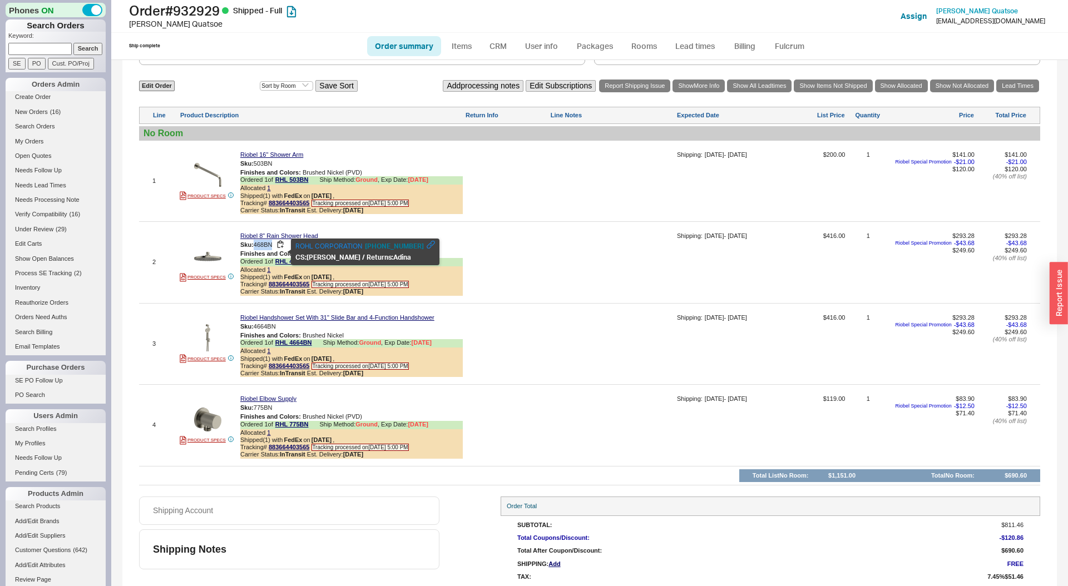
copy span "468BN"
click at [271, 329] on span "4664BN" at bounding box center [265, 326] width 22 height 7
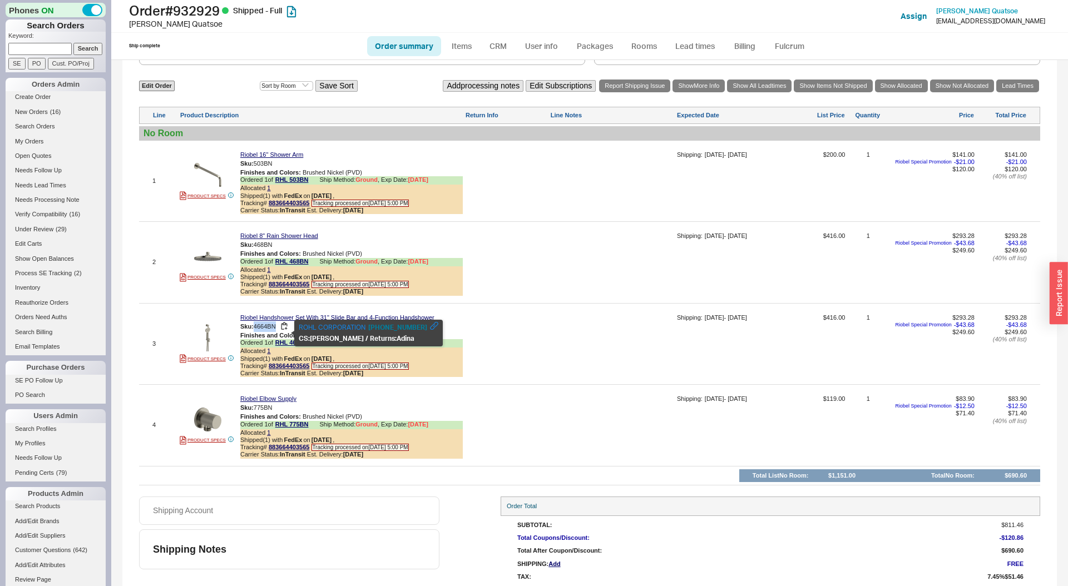
click at [271, 329] on span "4664BN" at bounding box center [265, 326] width 22 height 7
copy span "4664BN"
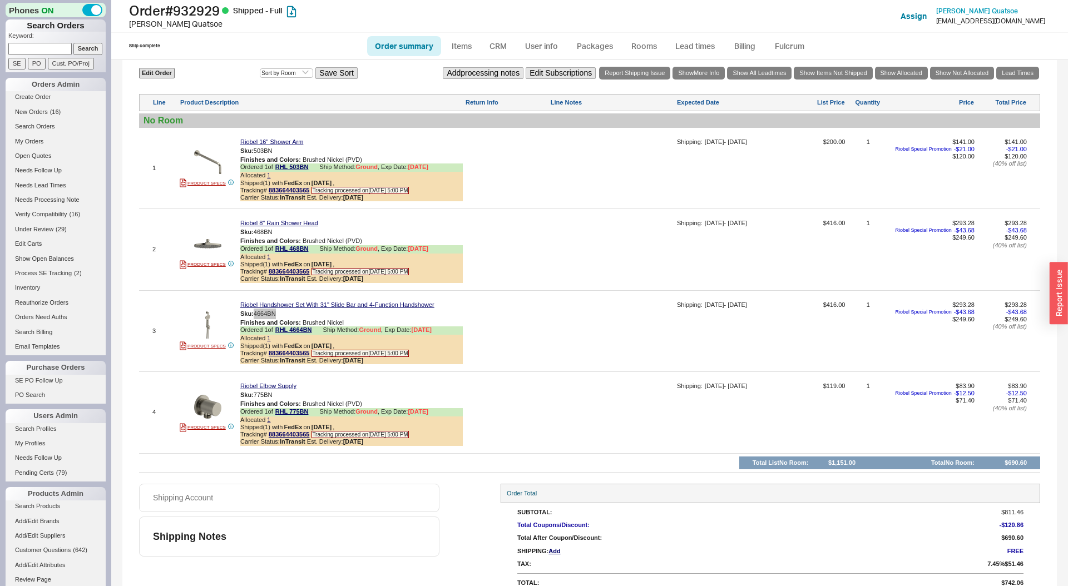
scroll to position [0, 0]
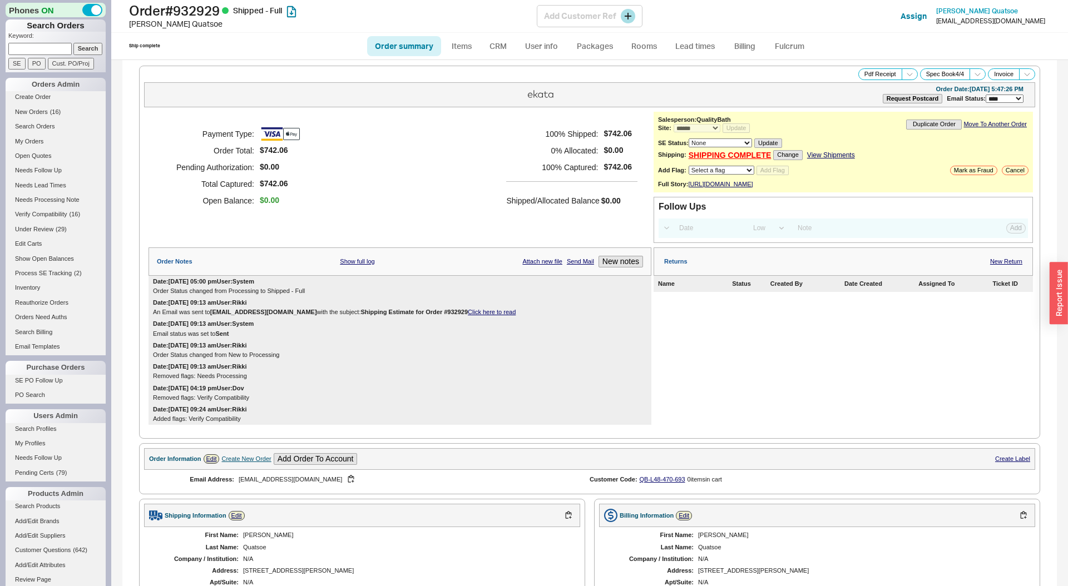
click at [177, 26] on div "Thomas Quatsoe" at bounding box center [333, 23] width 408 height 11
copy div "Thomas Quatsoe"
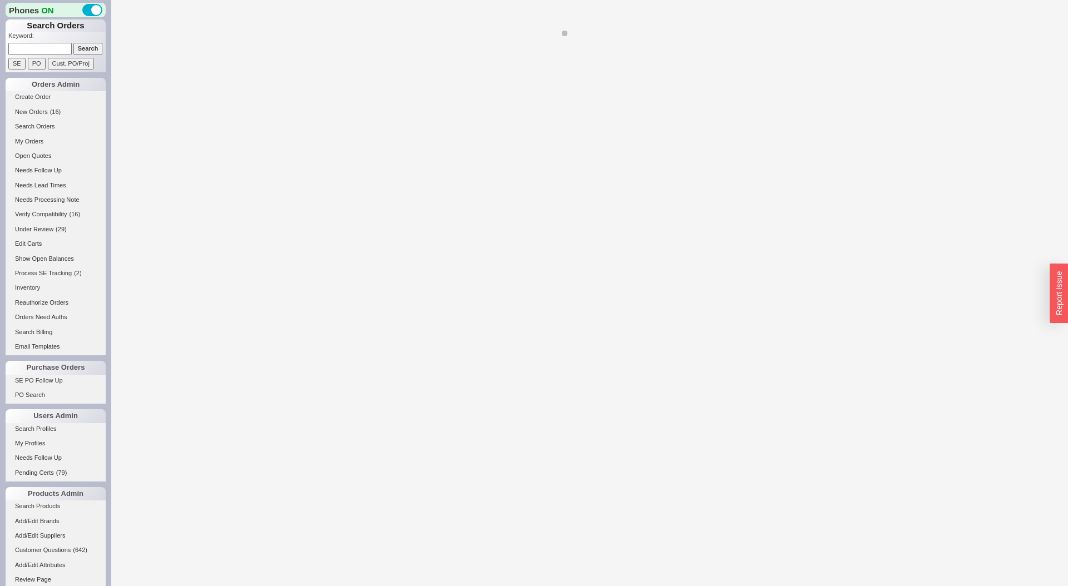
select select "*"
select select "LOW"
select select "3"
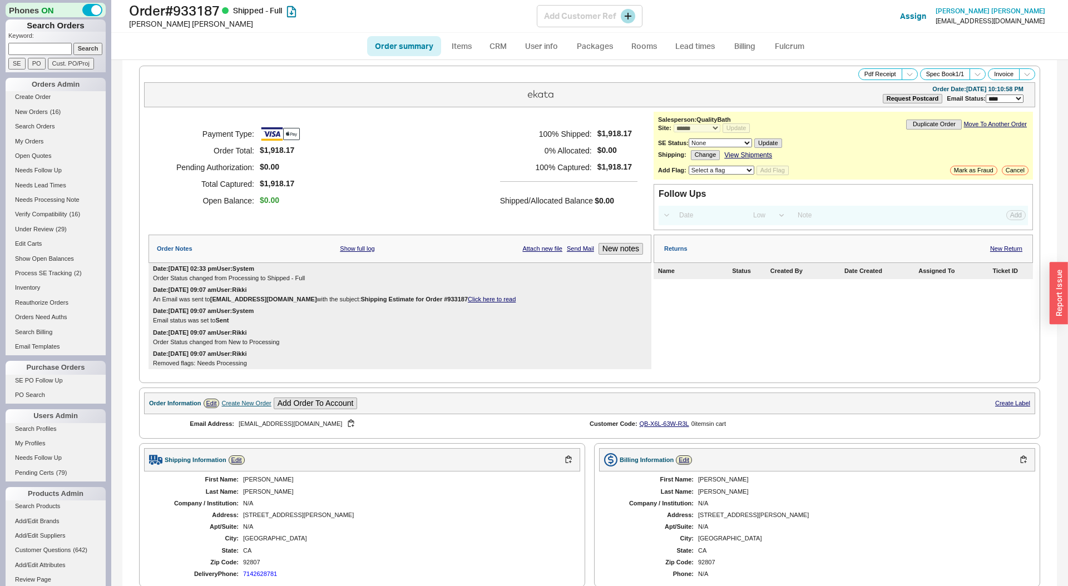
click at [200, 14] on h1 "Order # 933187 Shipped - Full" at bounding box center [333, 11] width 408 height 16
copy h1 "933187"
click at [136, 23] on div "Ryan Greer" at bounding box center [333, 23] width 408 height 11
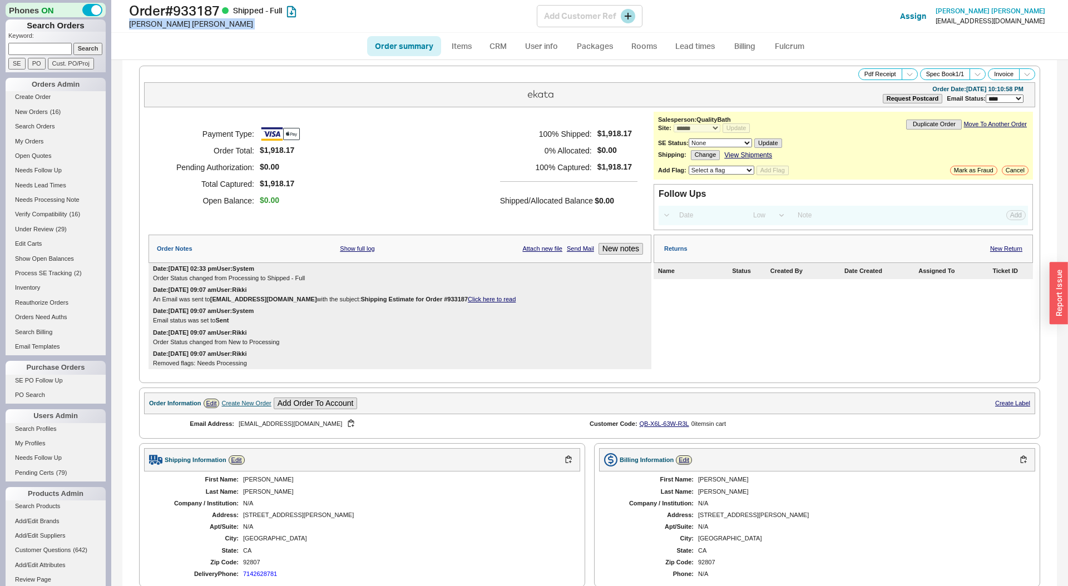
click at [136, 23] on div "Ryan Greer" at bounding box center [333, 23] width 408 height 11
copy div "Ryan Greer"
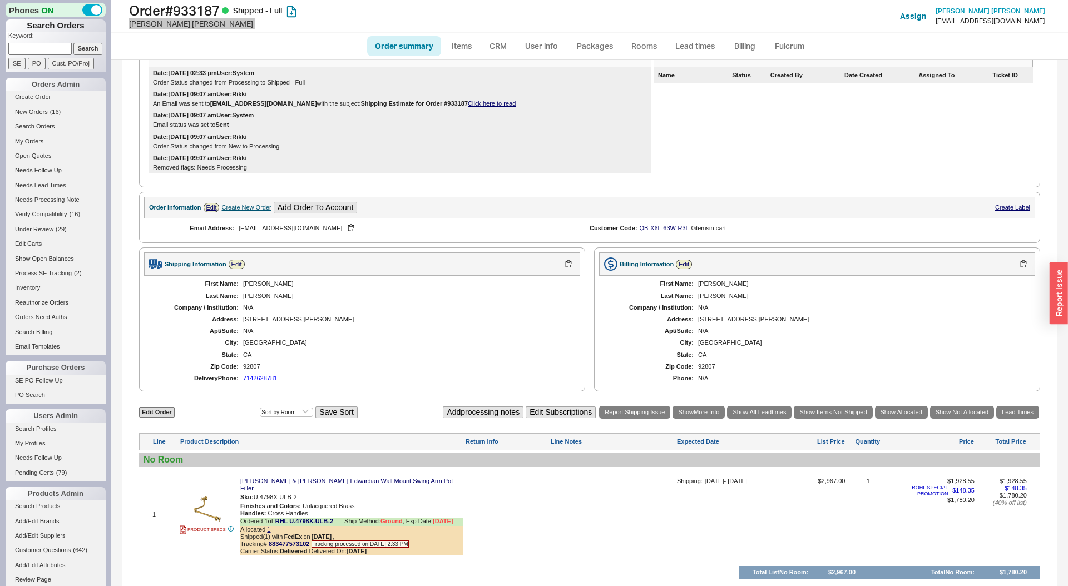
scroll to position [310, 0]
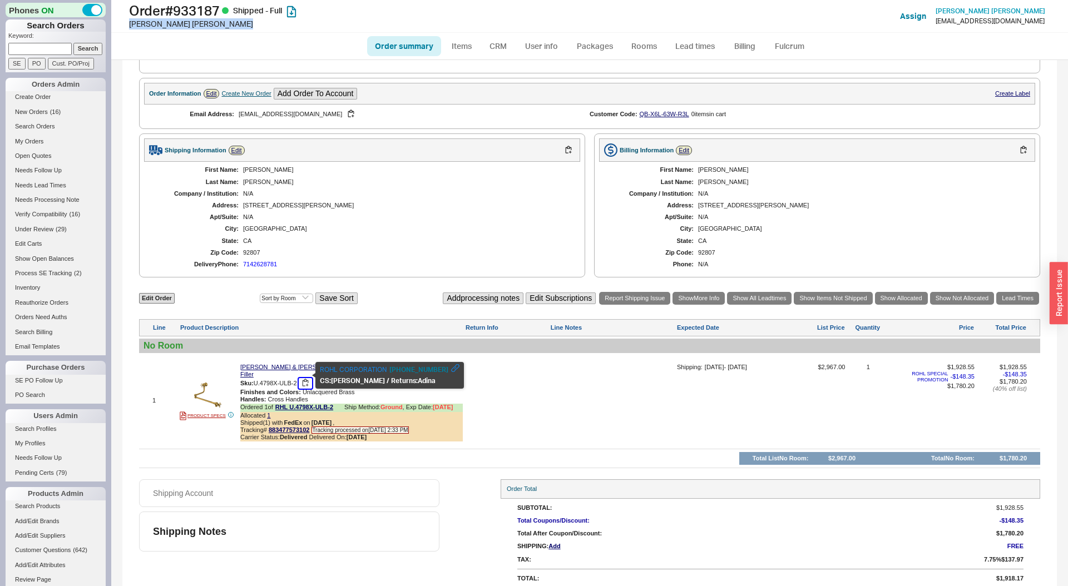
click at [303, 378] on button "button" at bounding box center [305, 383] width 13 height 11
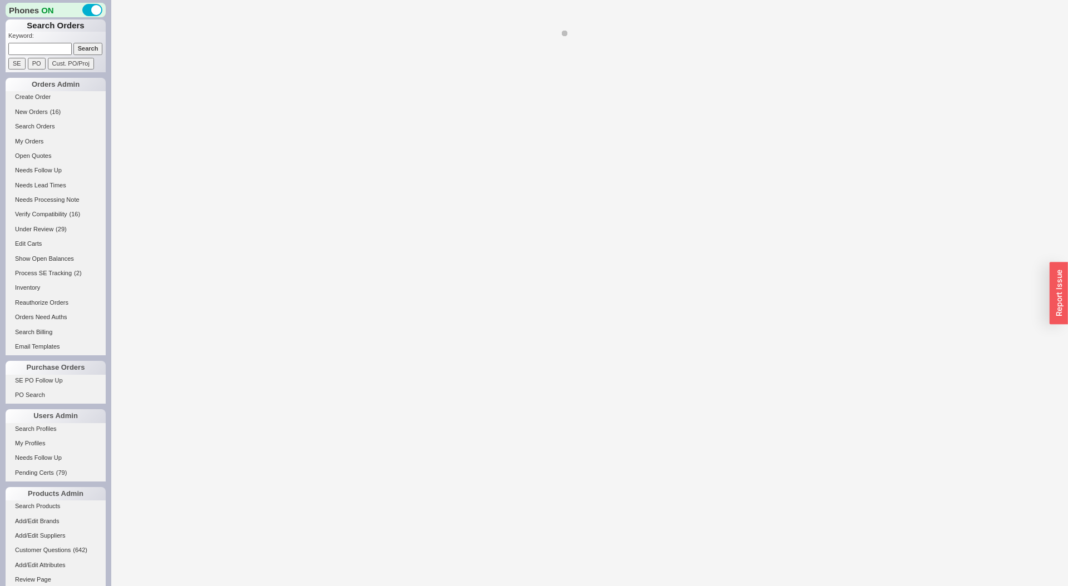
select select "LOW"
select select "3"
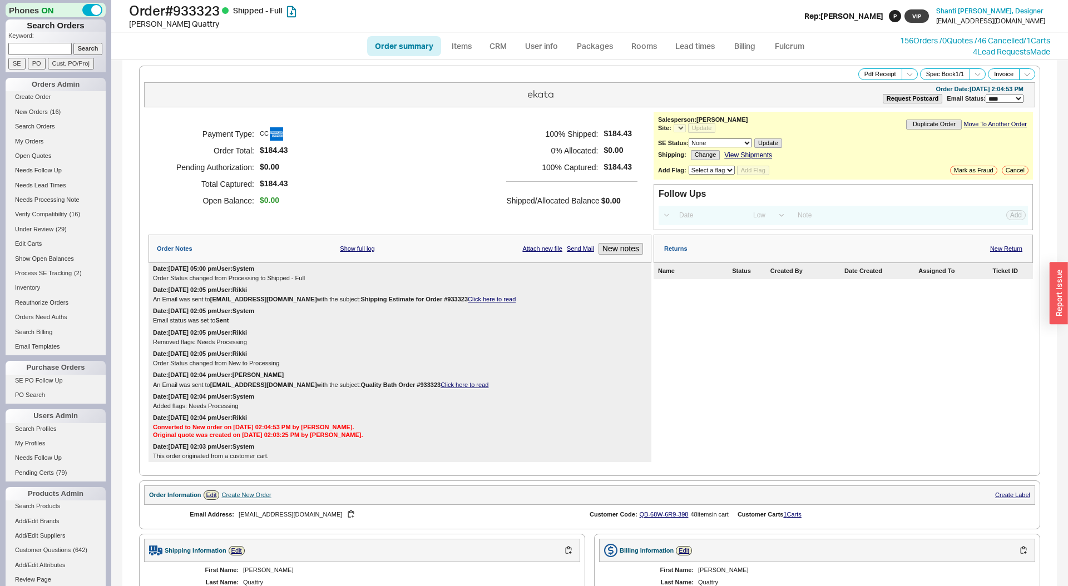
select select "*"
click at [211, 13] on h1 "Order # 933323 Shipped - Full" at bounding box center [333, 11] width 408 height 16
copy h1 "933323"
click at [162, 26] on div "[PERSON_NAME]" at bounding box center [333, 23] width 408 height 11
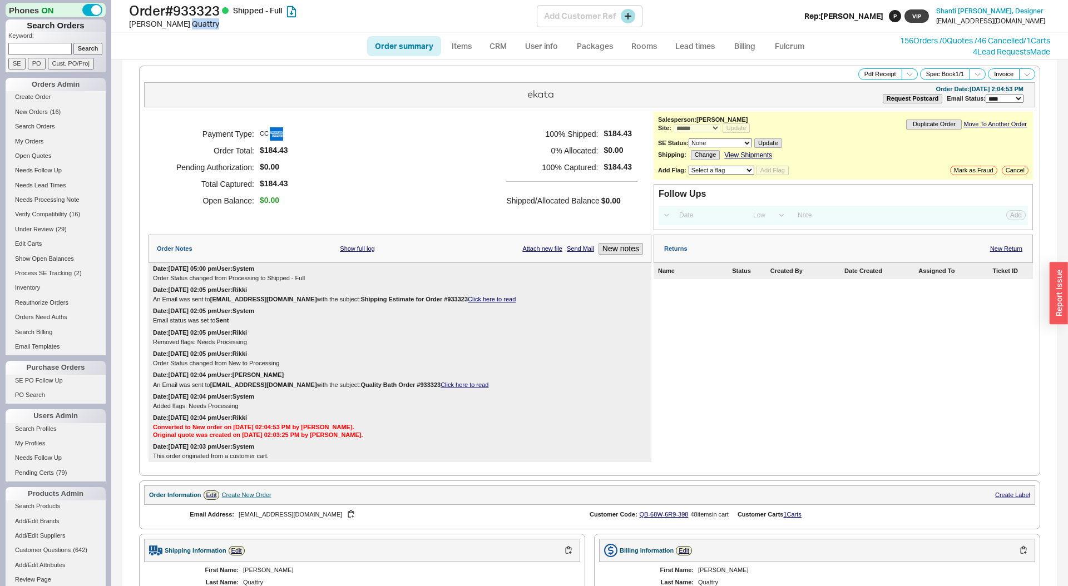
click at [162, 26] on div "[PERSON_NAME]" at bounding box center [333, 23] width 408 height 11
copy div "[PERSON_NAME]"
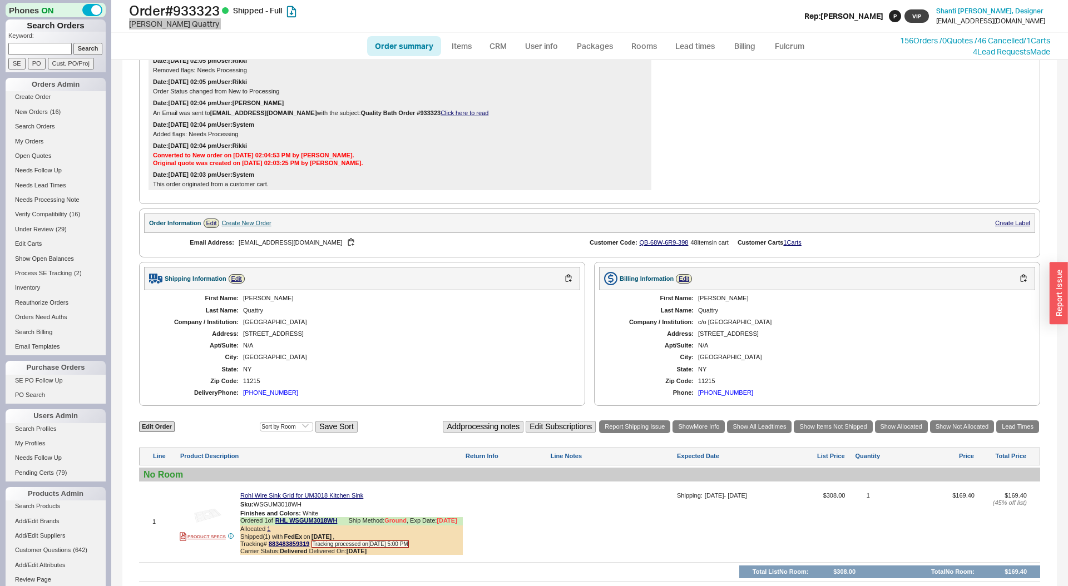
scroll to position [367, 0]
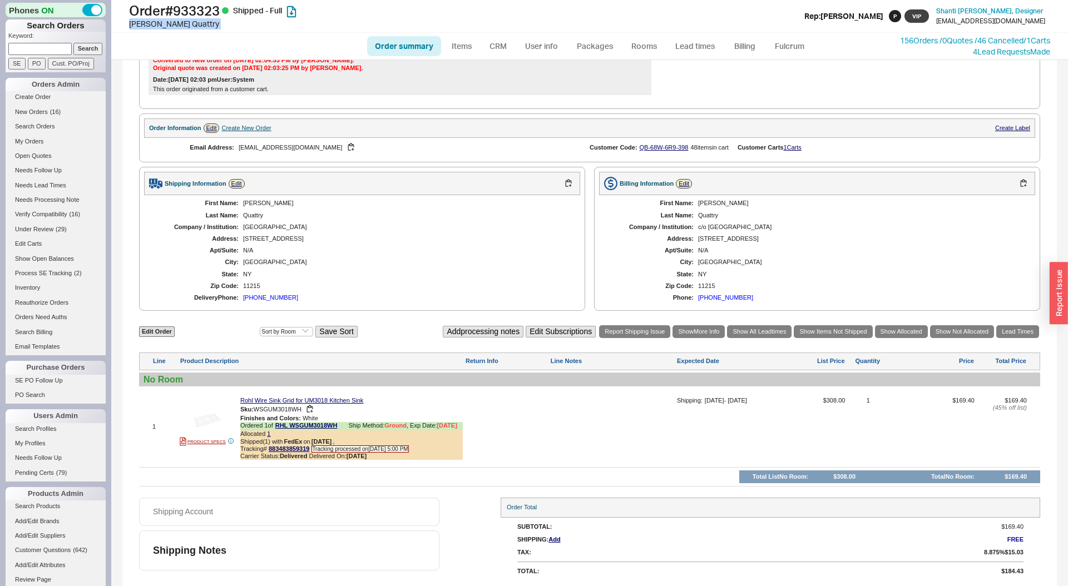
click at [286, 407] on span "WSGUM3018WH" at bounding box center [278, 409] width 48 height 7
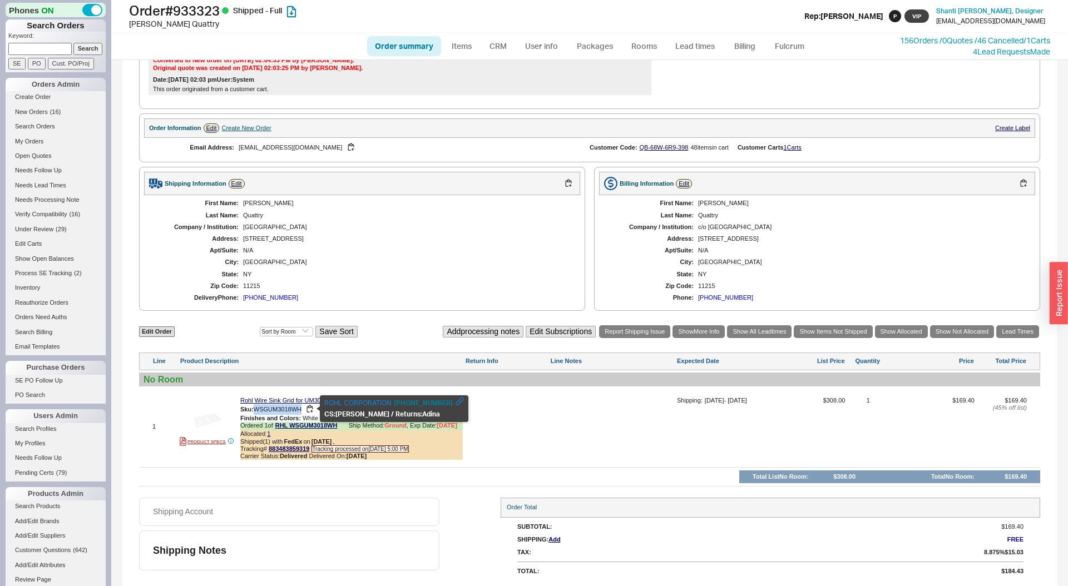
click at [286, 407] on span "WSGUM3018WH" at bounding box center [278, 409] width 48 height 7
copy span "WSGUM3018WH"
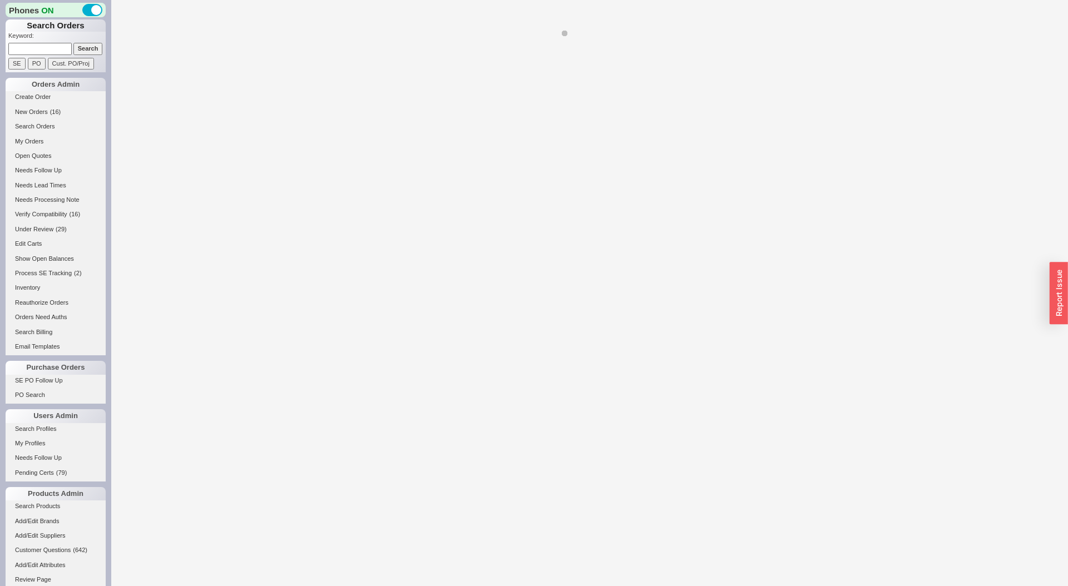
select select "LOW"
select select "3"
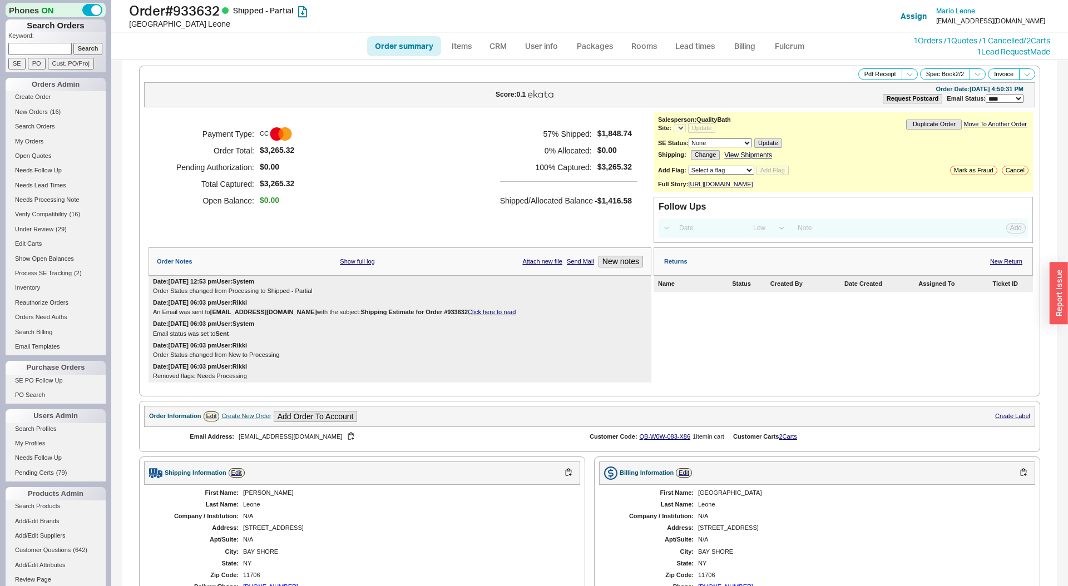
select select "*"
click at [189, 4] on h1 "Order # 933632 Shipped - Partial" at bounding box center [333, 11] width 408 height 16
copy h1 "933632"
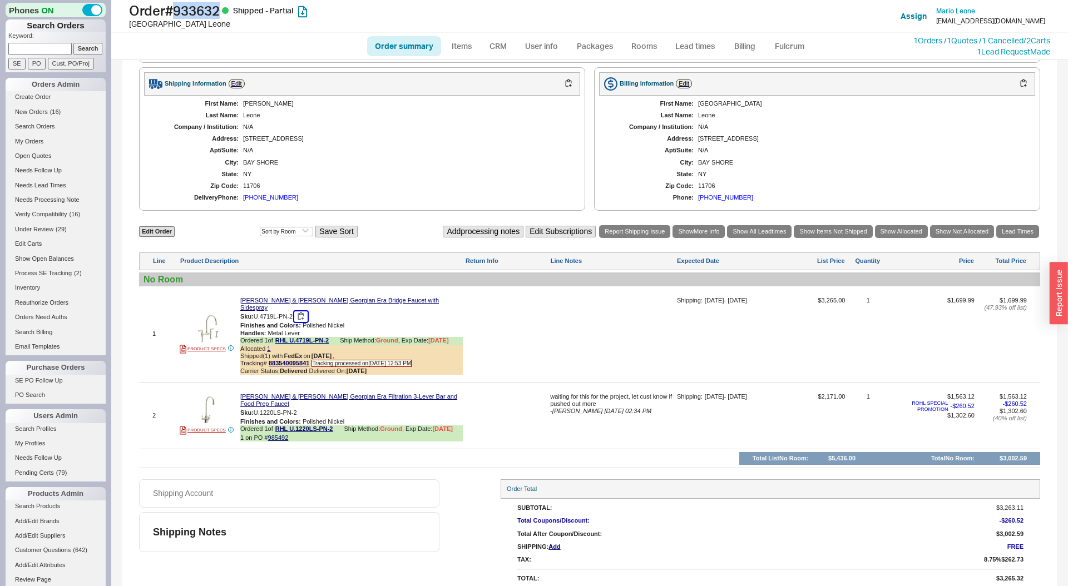
click at [302, 318] on button "button" at bounding box center [300, 317] width 13 height 11
click at [304, 408] on button "button" at bounding box center [305, 413] width 13 height 11
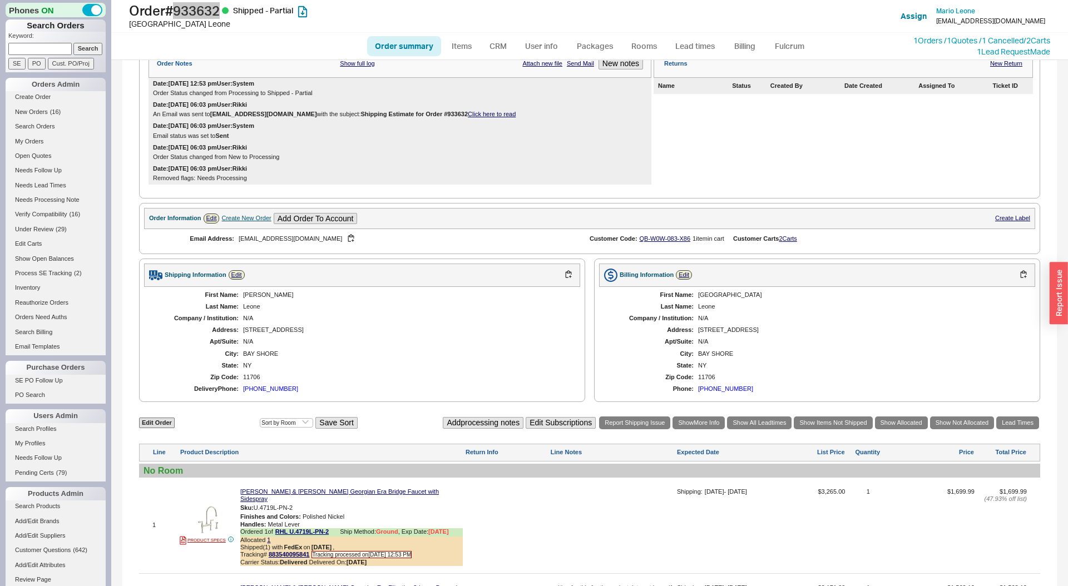
scroll to position [0, 0]
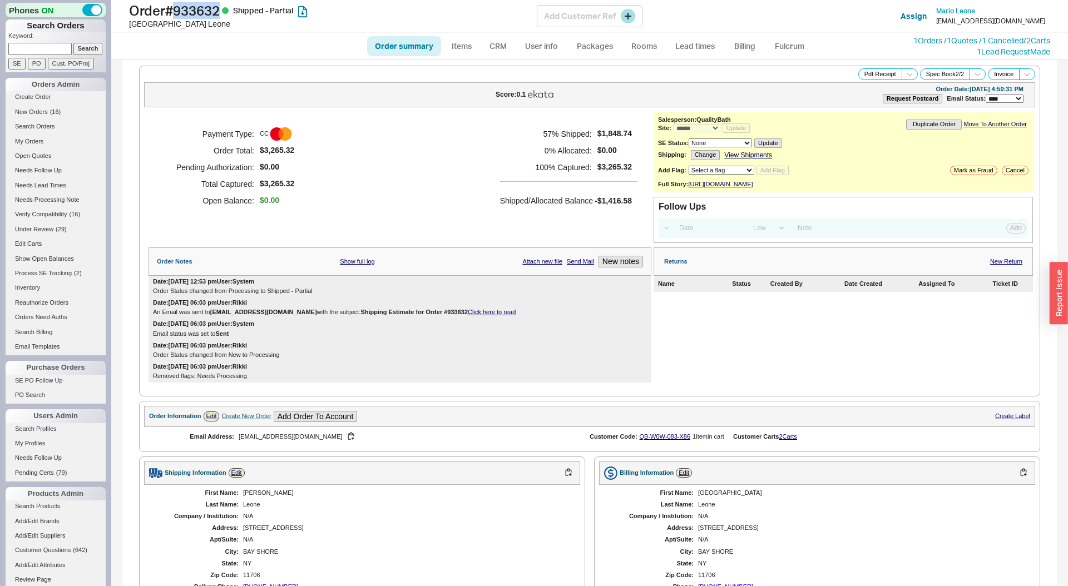
click at [155, 23] on div "Sydney Leone" at bounding box center [333, 23] width 408 height 11
copy div "Sydney Leone"
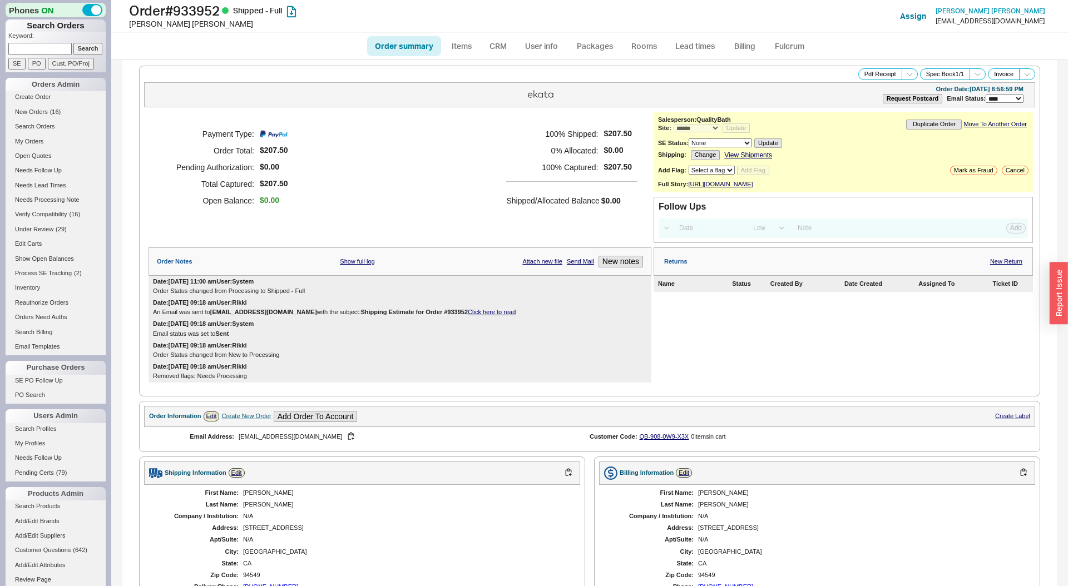
select select "*"
select select "LOW"
select select "3"
click at [197, 10] on h1 "Order # 933952 Shipped - Full" at bounding box center [333, 11] width 408 height 16
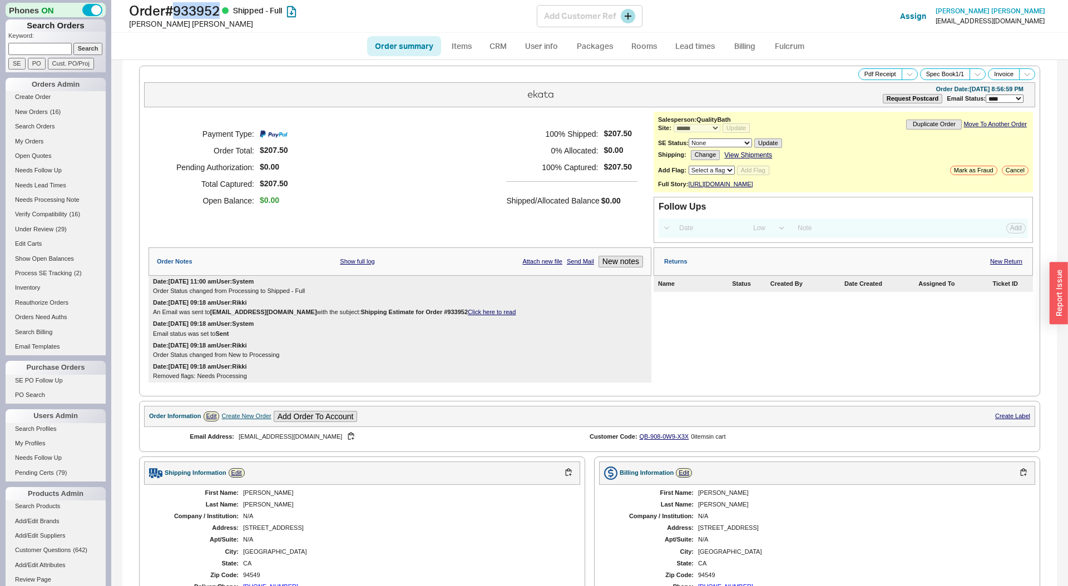
copy h1 "933952"
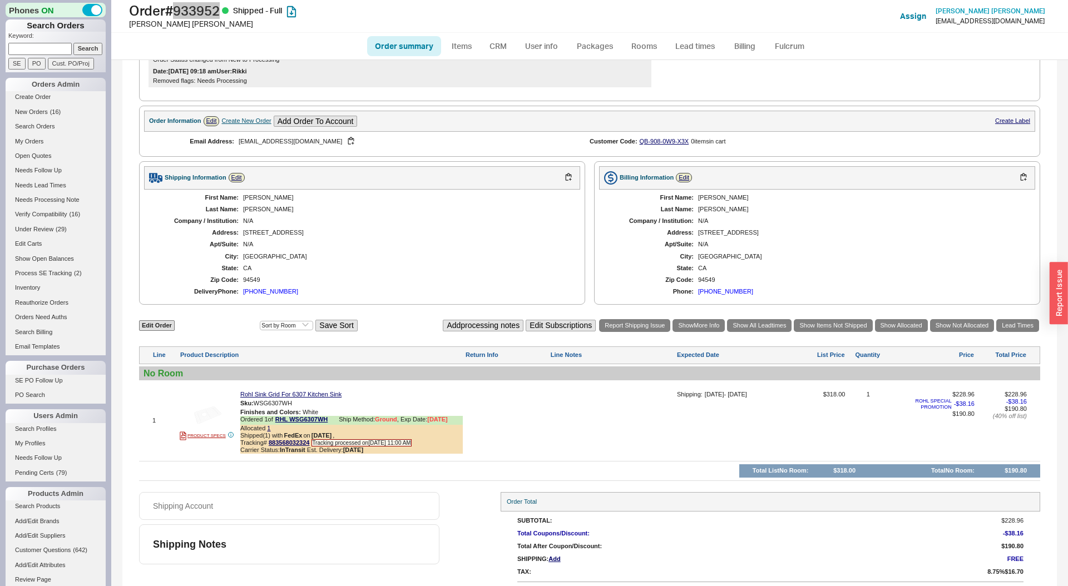
scroll to position [323, 0]
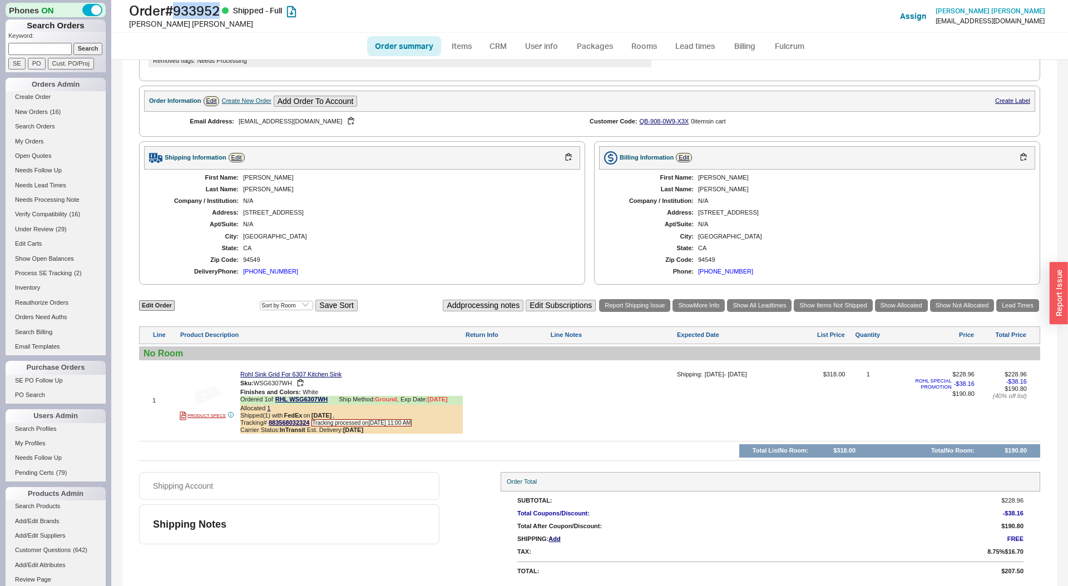
click at [281, 380] on span "WSG6307WH" at bounding box center [273, 383] width 38 height 7
copy span "WSG6307WH"
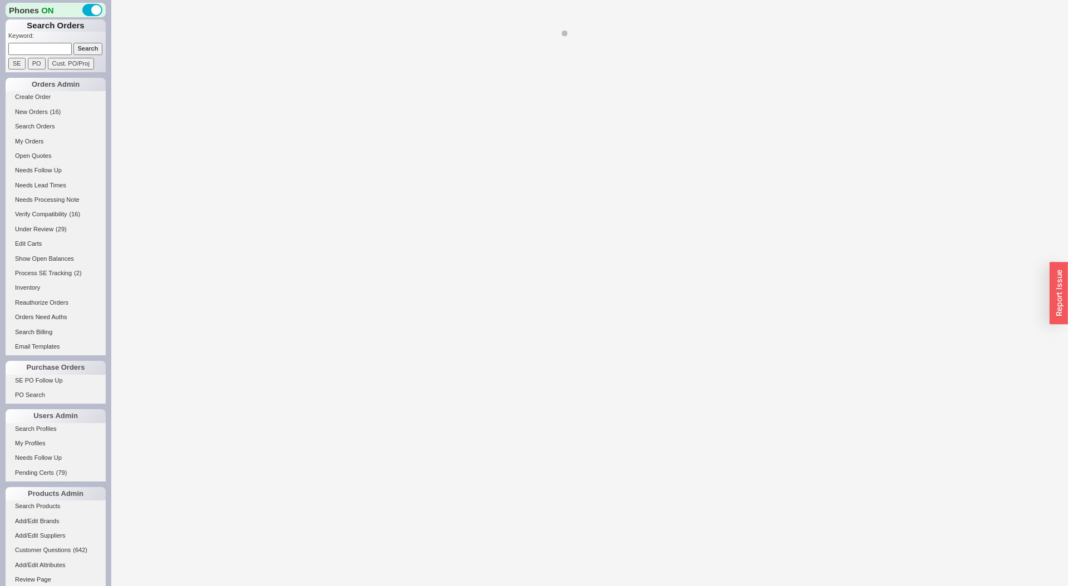
select select "LOW"
select select "3"
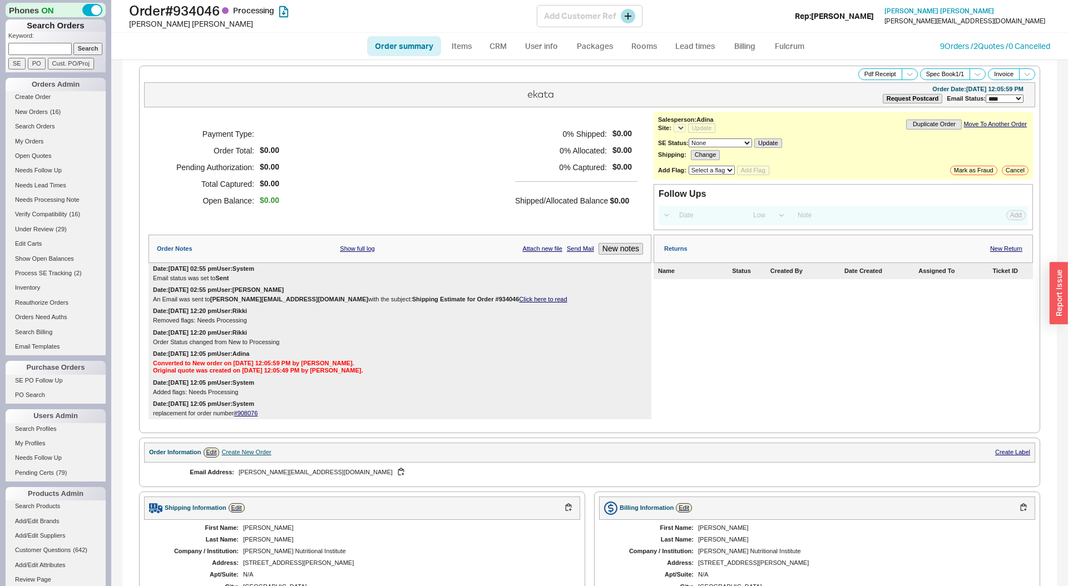
click at [195, 8] on h1 "Order # 934046 Processing" at bounding box center [333, 11] width 408 height 16
select select "*"
click at [156, 26] on div "Rachel Beller" at bounding box center [333, 23] width 408 height 11
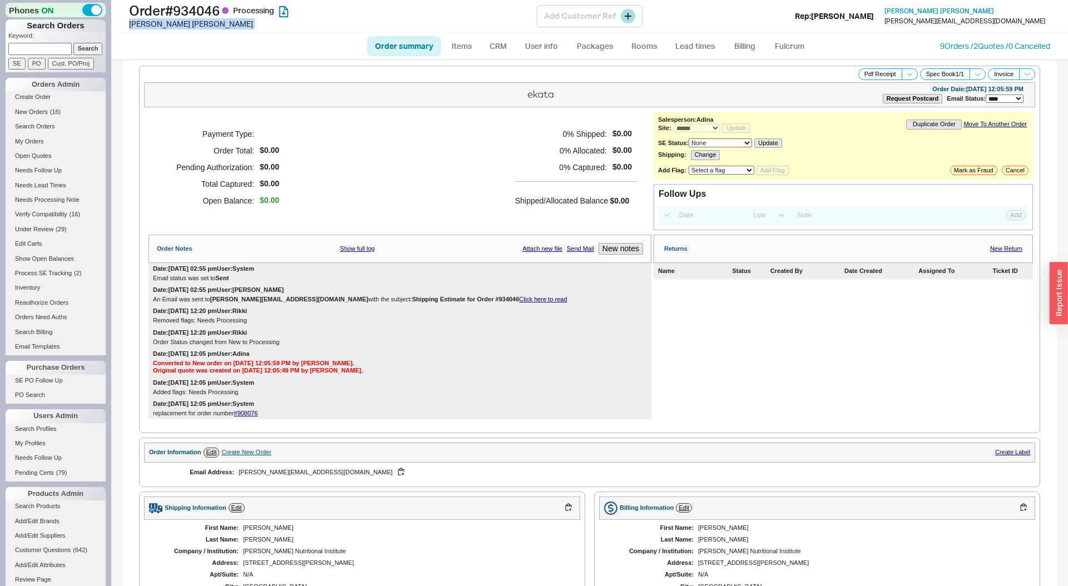
click at [156, 26] on div "Rachel Beller" at bounding box center [333, 23] width 408 height 11
copy div "Rachel Beller"
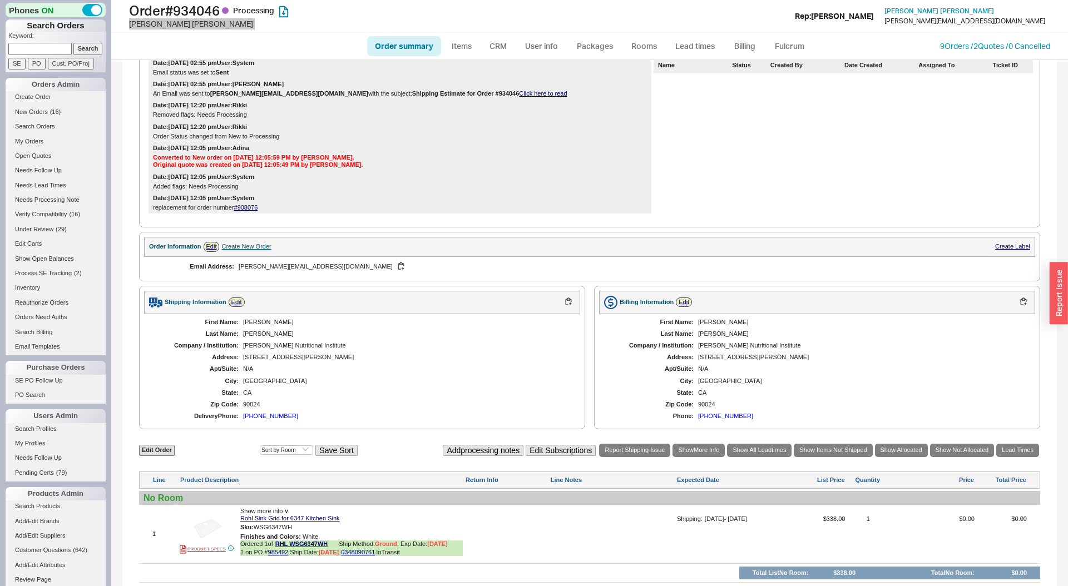
scroll to position [302, 0]
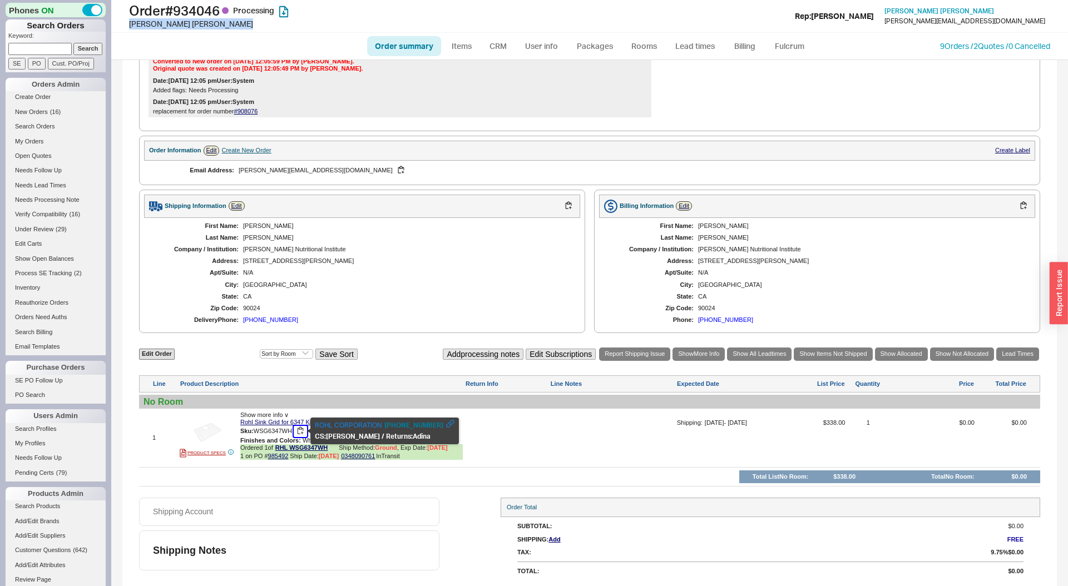
click at [298, 429] on button "button" at bounding box center [300, 431] width 13 height 11
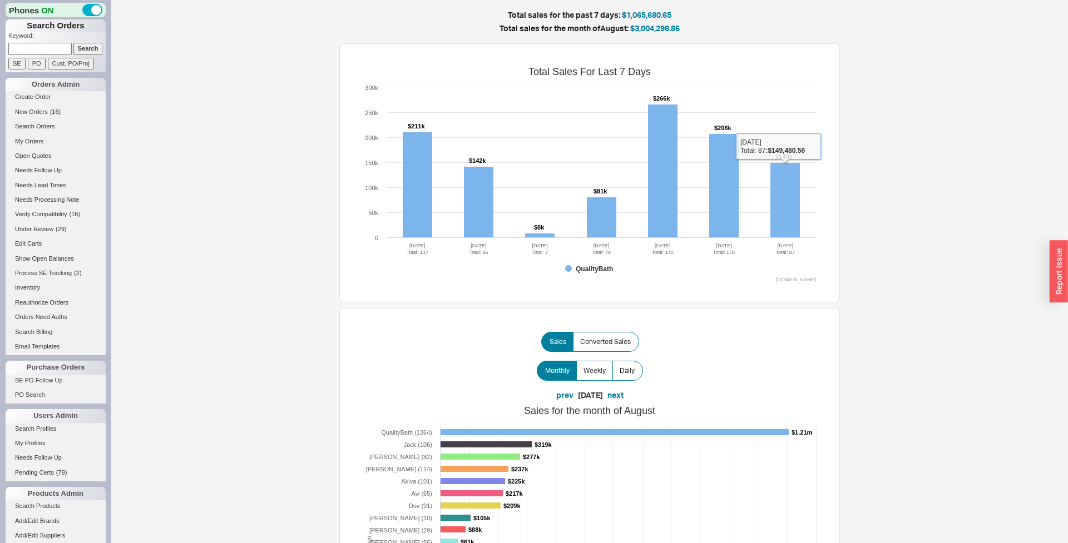
click at [790, 221] on rect at bounding box center [784, 200] width 29 height 75
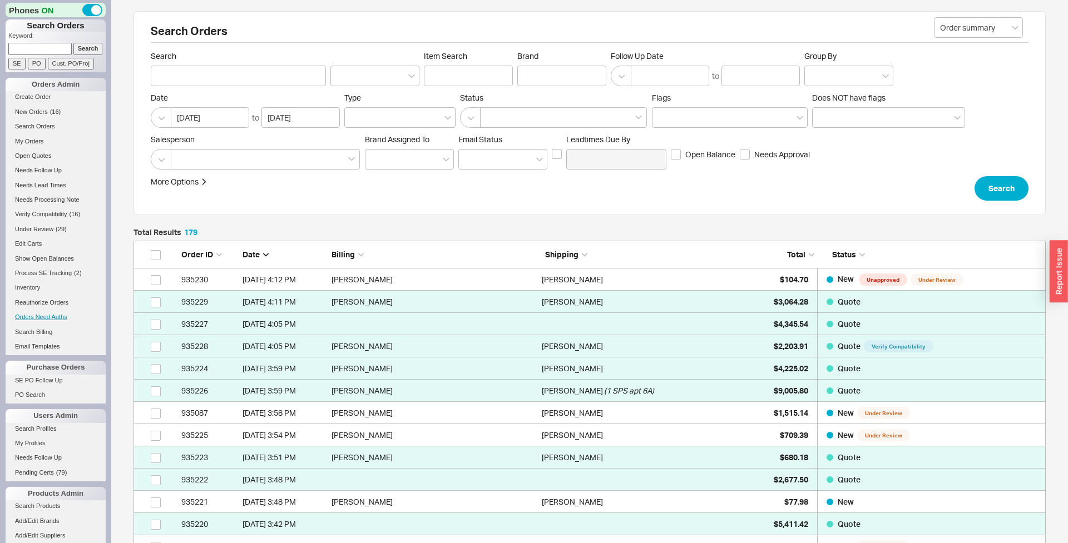
scroll to position [4033, 912]
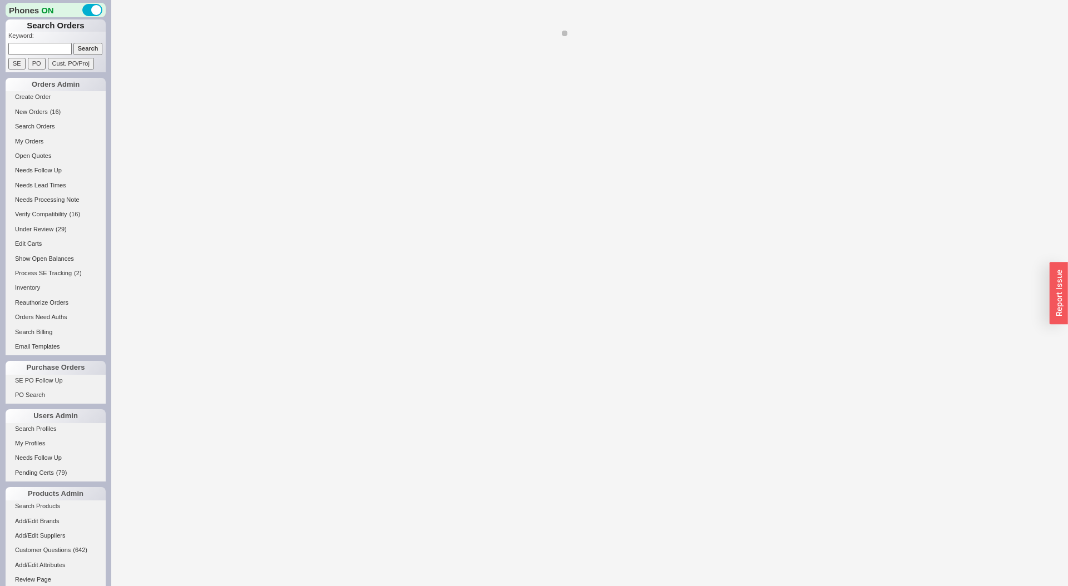
select select "LOW"
select select "3"
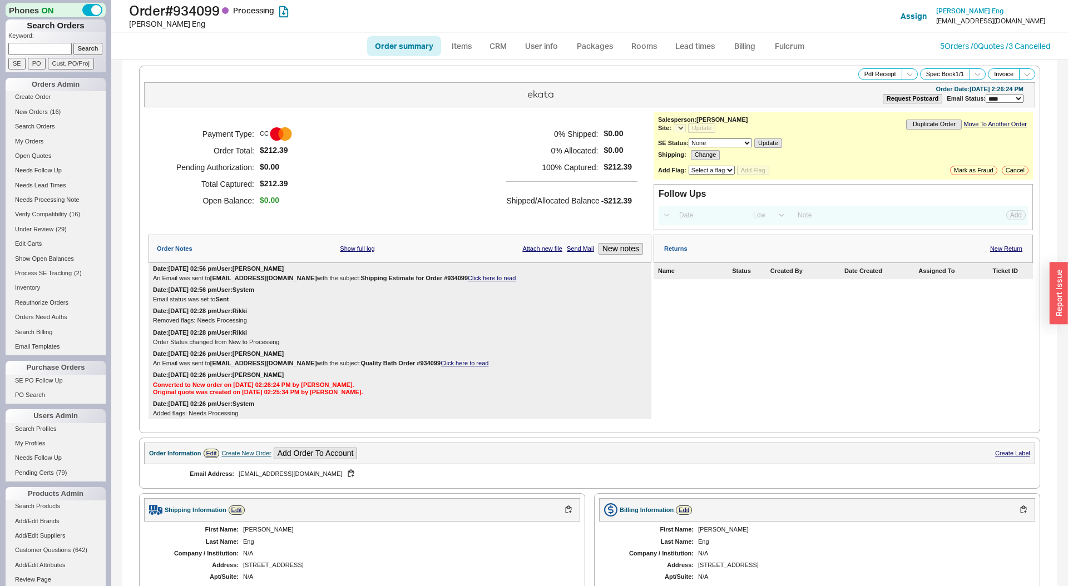
select select "*"
click at [202, 10] on h1 "Order # 934099 Processing" at bounding box center [333, 11] width 408 height 16
click at [145, 26] on div "[PERSON_NAME]" at bounding box center [333, 23] width 408 height 11
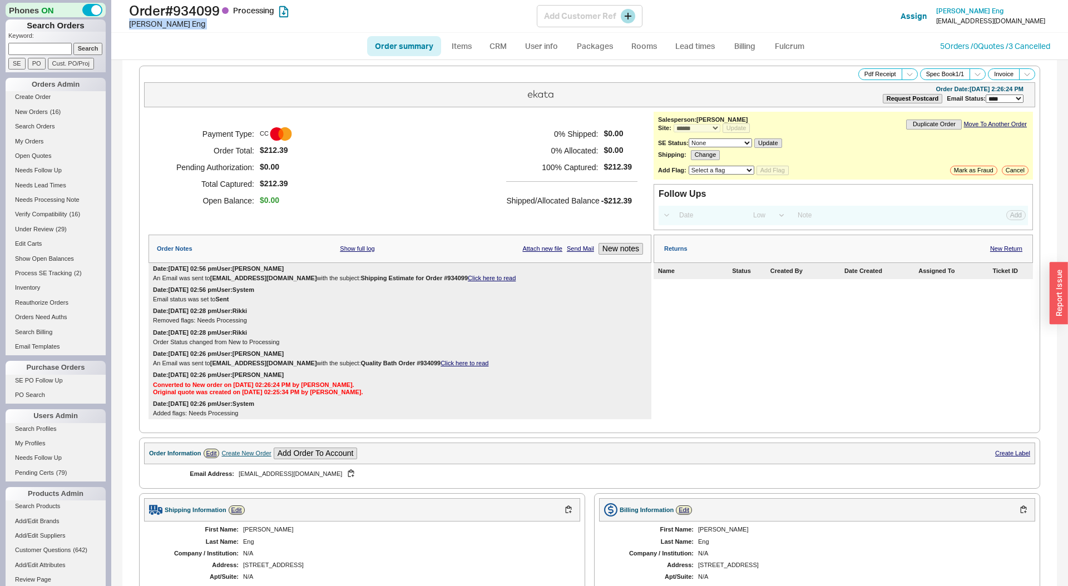
click at [145, 26] on div "[PERSON_NAME]" at bounding box center [333, 23] width 408 height 11
copy div "[PERSON_NAME]"
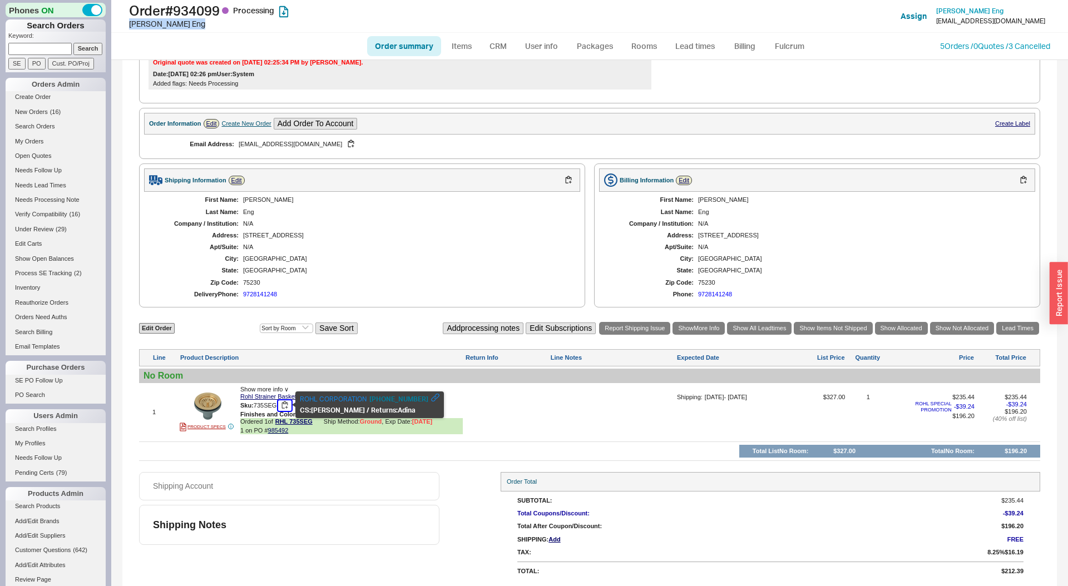
click at [281, 404] on button "button" at bounding box center [284, 406] width 13 height 11
click at [266, 395] on link "Rohl Strainer Basket" at bounding box center [268, 396] width 56 height 7
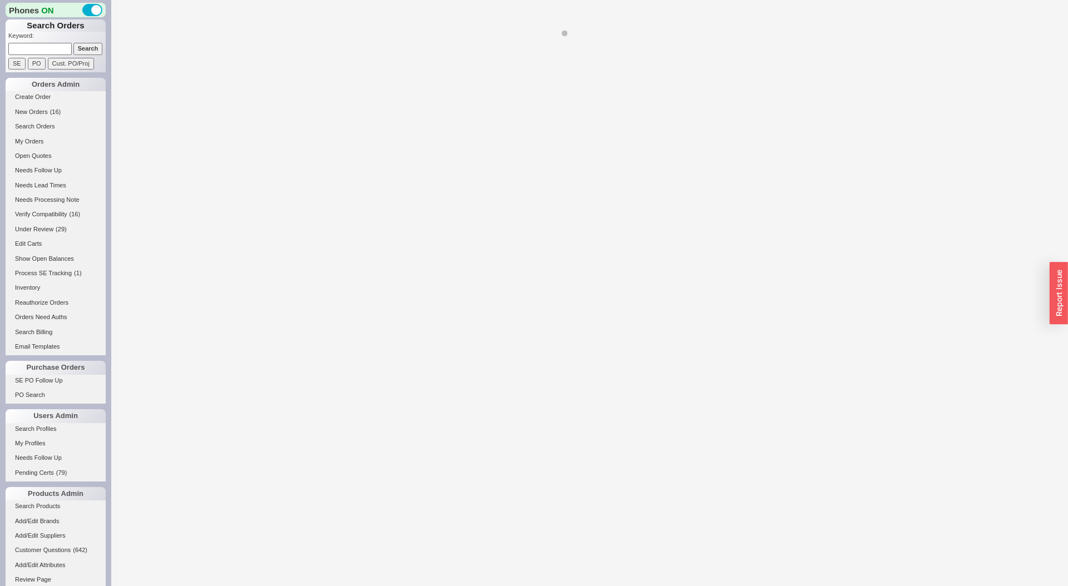
select select "*"
select select "LOW"
select select "3"
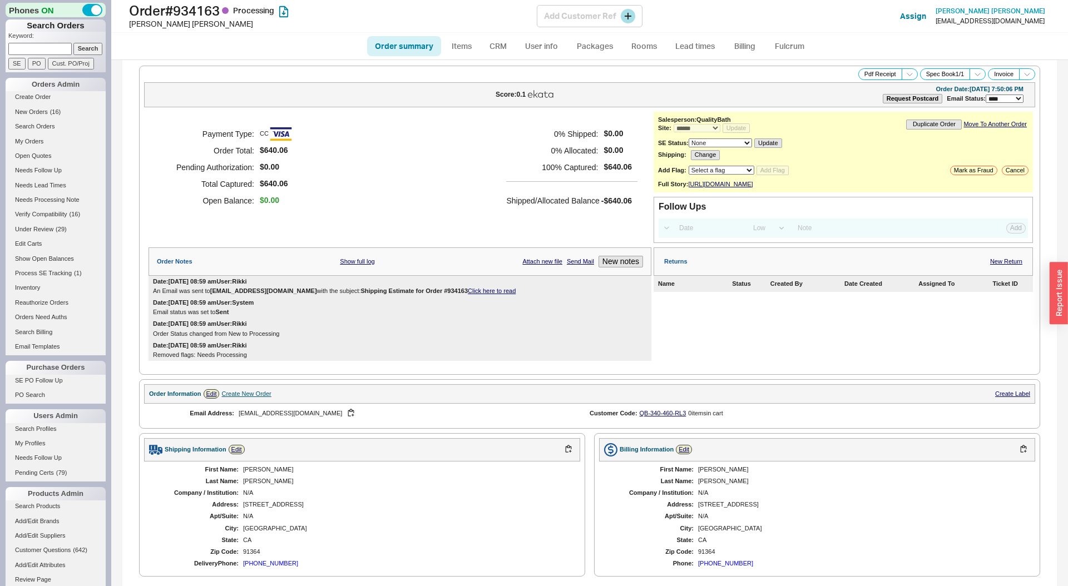
click at [211, 13] on h1 "Order # 934163 Processing" at bounding box center [333, 11] width 408 height 16
copy h1 "934163"
click at [156, 26] on div "[PERSON_NAME]" at bounding box center [333, 23] width 408 height 11
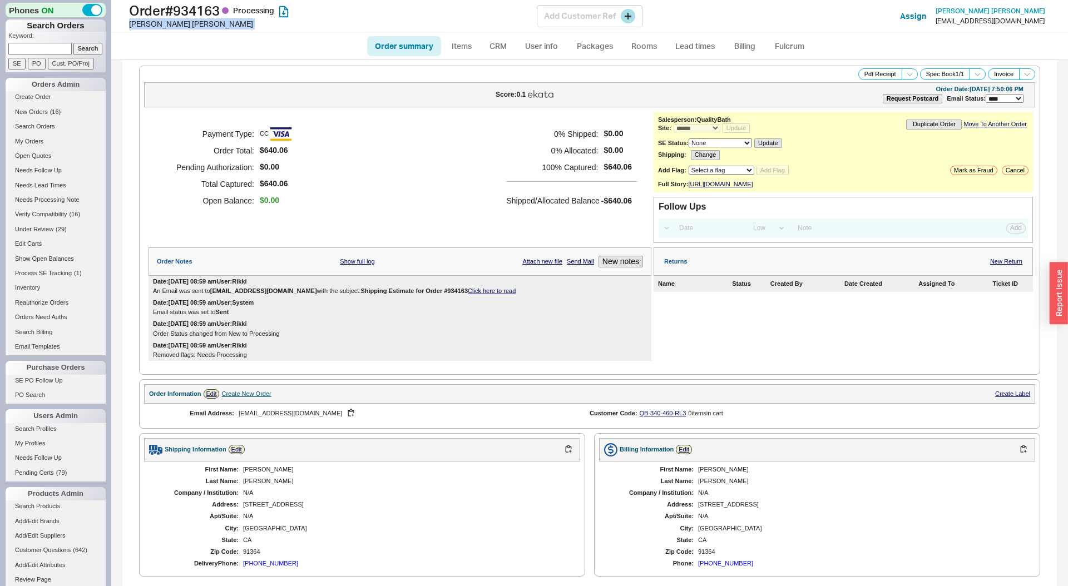
click at [156, 26] on div "[PERSON_NAME]" at bounding box center [333, 23] width 408 height 11
copy div "[PERSON_NAME]"
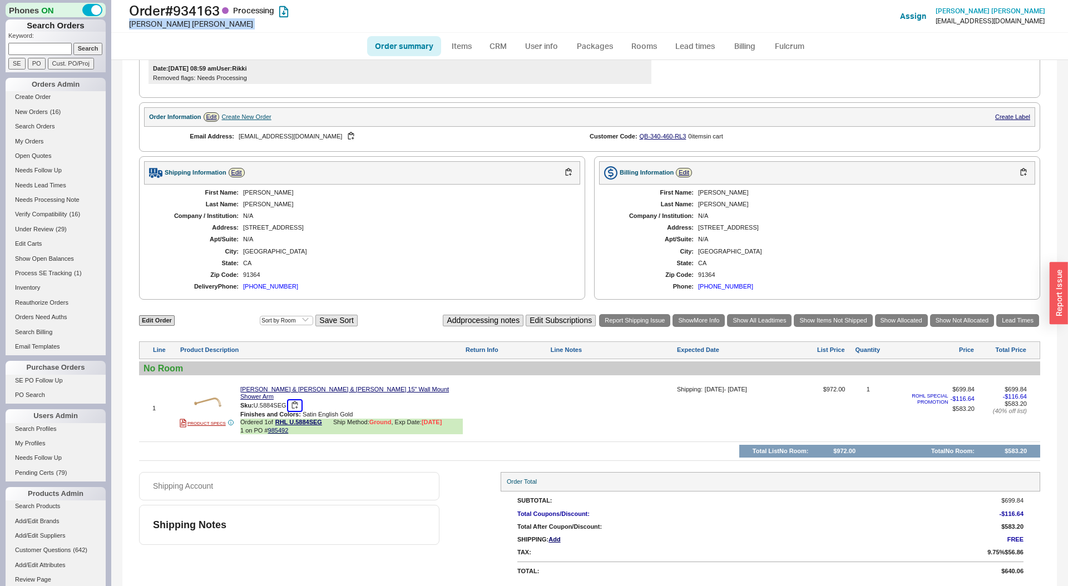
click at [296, 406] on button "button" at bounding box center [294, 406] width 13 height 11
click at [294, 407] on button "button" at bounding box center [294, 406] width 13 height 11
click at [294, 404] on button "button" at bounding box center [294, 406] width 13 height 11
click at [374, 397] on link "[PERSON_NAME] & [PERSON_NAME] & [PERSON_NAME] 15" Wall Mount Shower Arm" at bounding box center [351, 393] width 223 height 14
click at [0, 0] on div "Phones ON Search Orders Keyword: Search SE PO Cust. PO/Proj Orders Admin Create…" at bounding box center [534, 293] width 1068 height 586
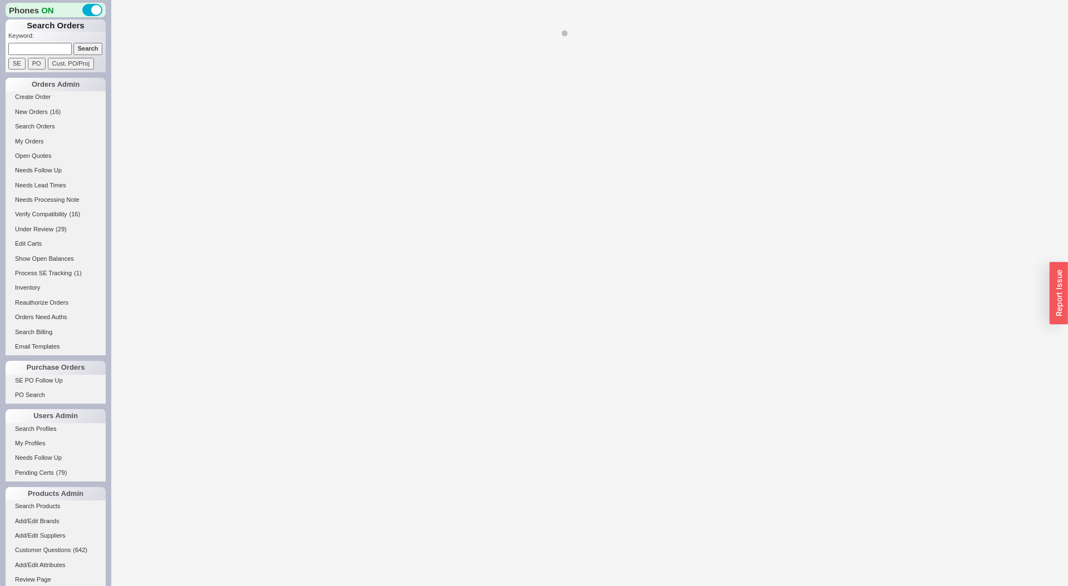
select select "LOW"
select select "3"
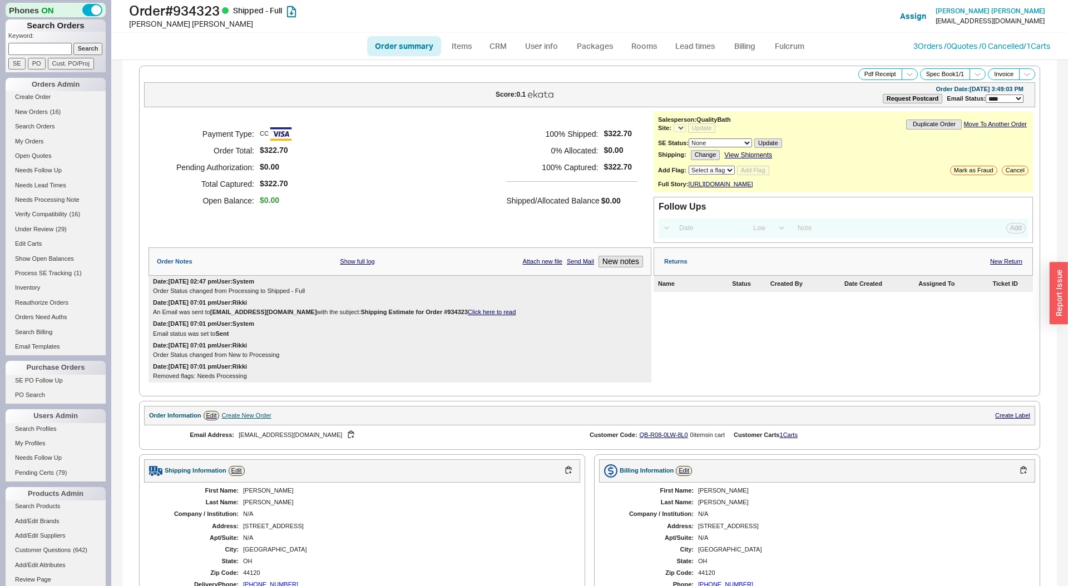
select select "*"
click at [214, 8] on h1 "Order # 934323 Shipped - Full" at bounding box center [333, 11] width 408 height 16
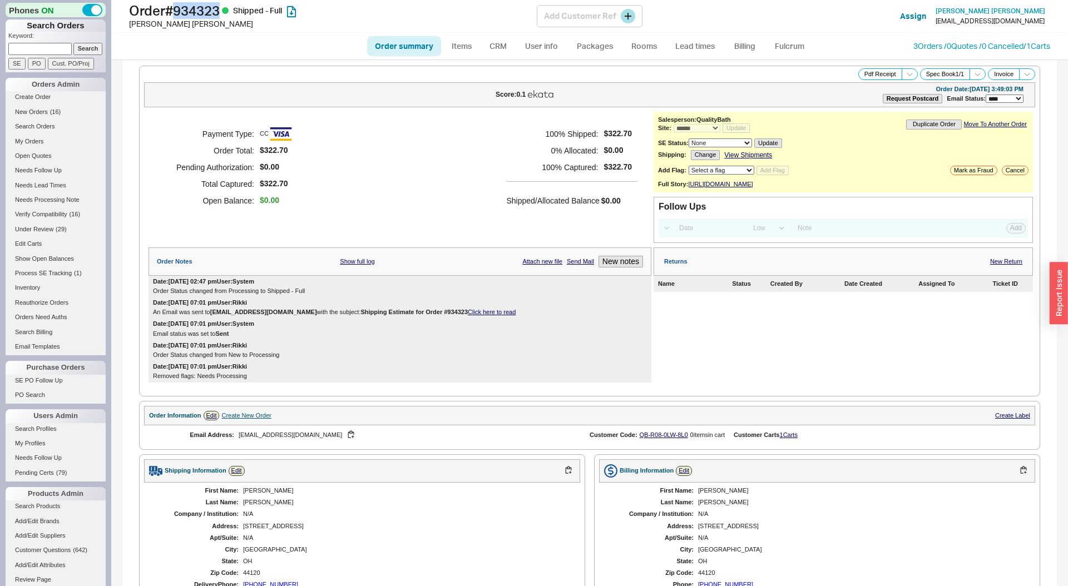
click at [148, 24] on div "Cynthia Taylor" at bounding box center [333, 23] width 408 height 11
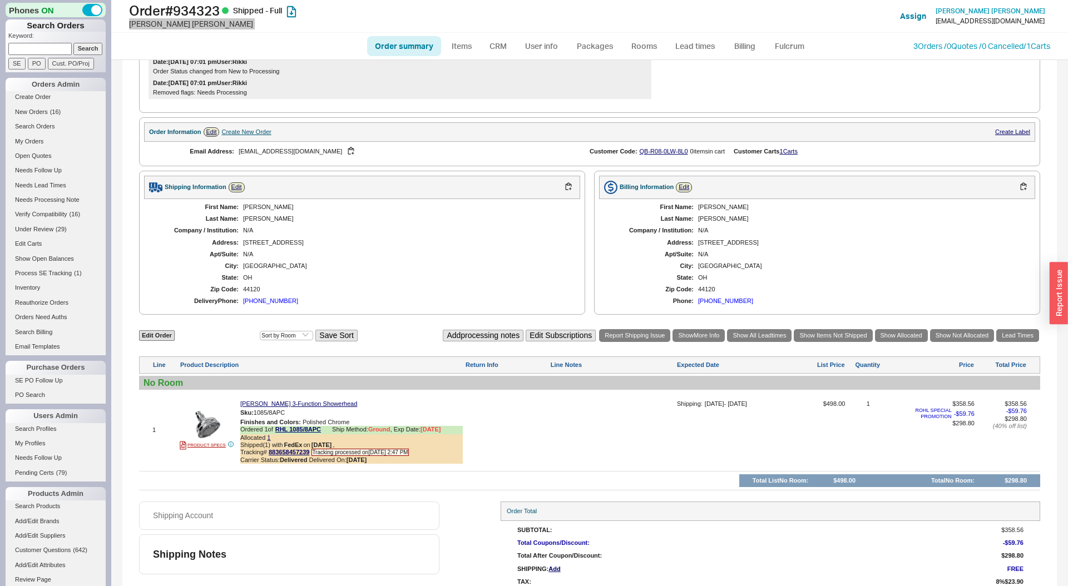
scroll to position [296, 0]
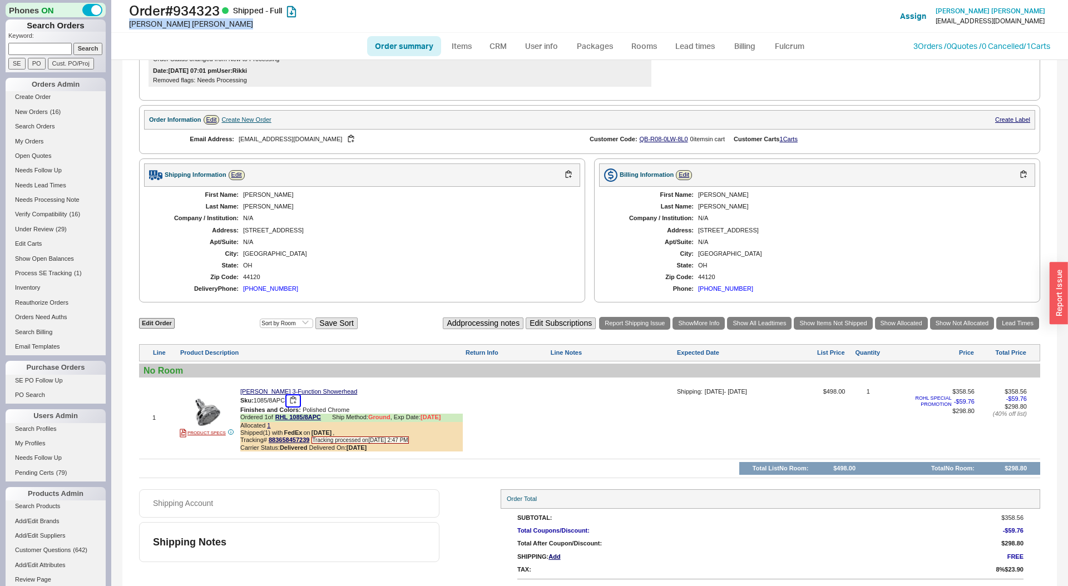
click at [293, 406] on button "button" at bounding box center [292, 401] width 13 height 11
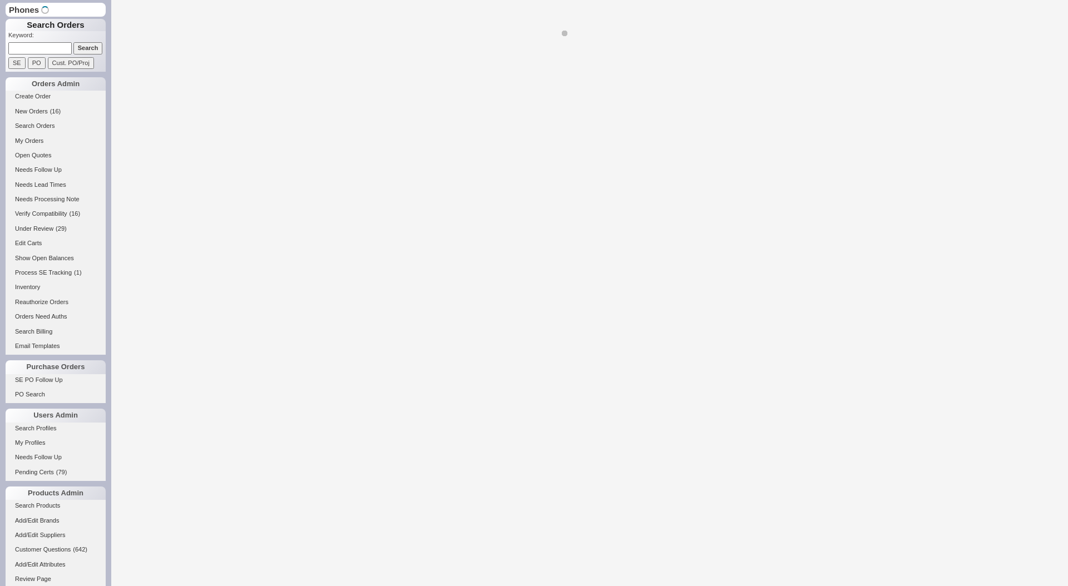
select select "*"
select select "LOW"
select select "3"
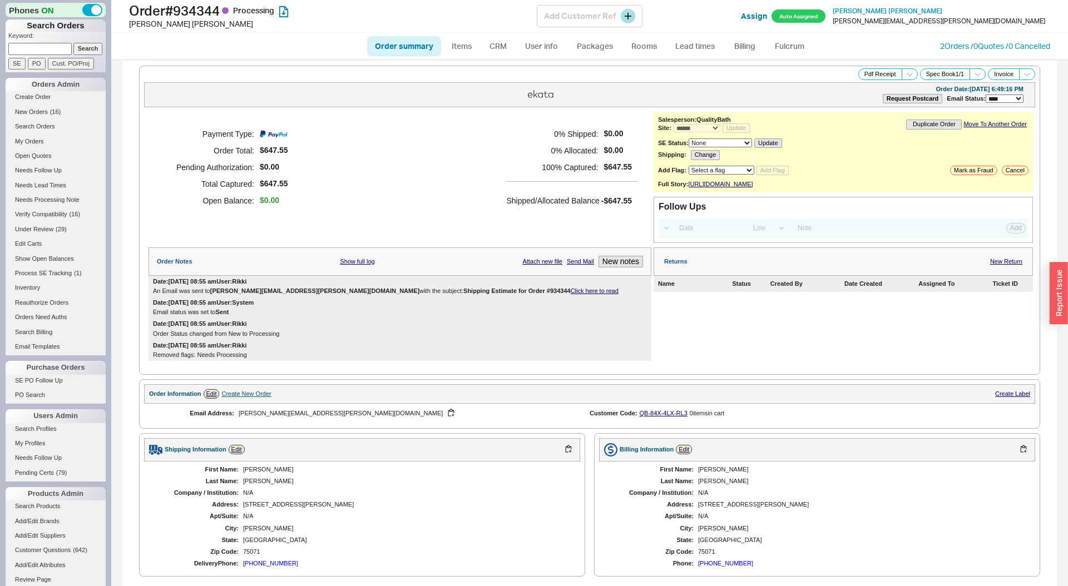
click at [205, 9] on h1 "Order # 934344 Processing" at bounding box center [333, 11] width 408 height 16
copy h1 "934344"
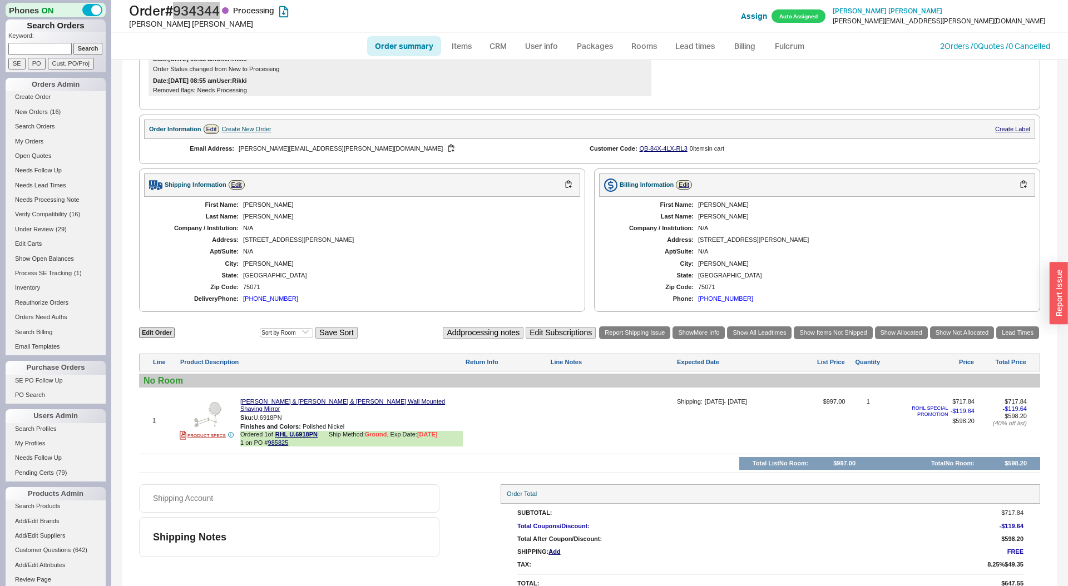
scroll to position [277, 0]
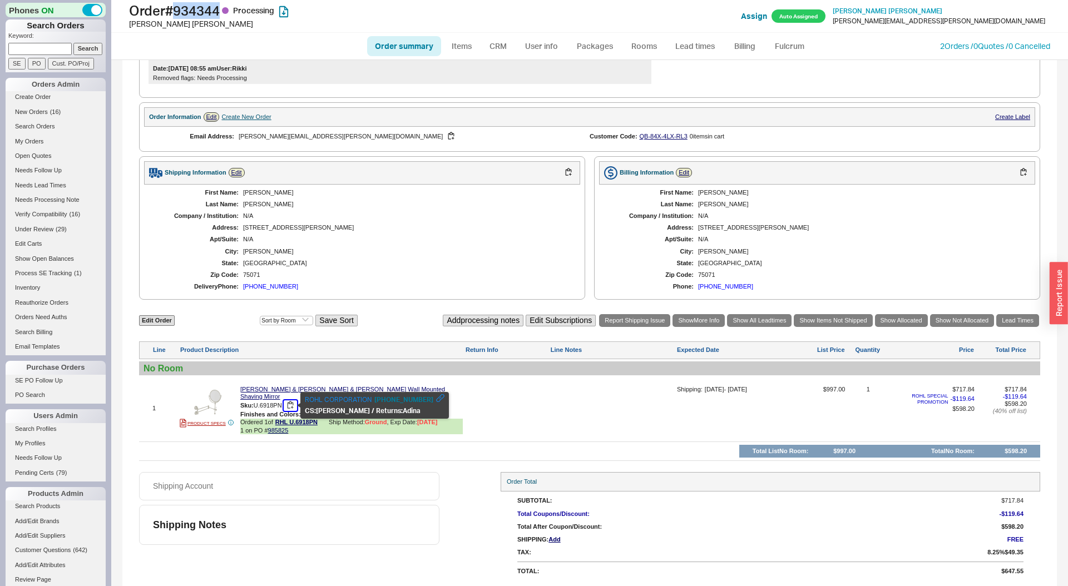
click at [292, 406] on button "button" at bounding box center [290, 406] width 13 height 11
click at [156, 25] on div "[PERSON_NAME]" at bounding box center [333, 23] width 408 height 11
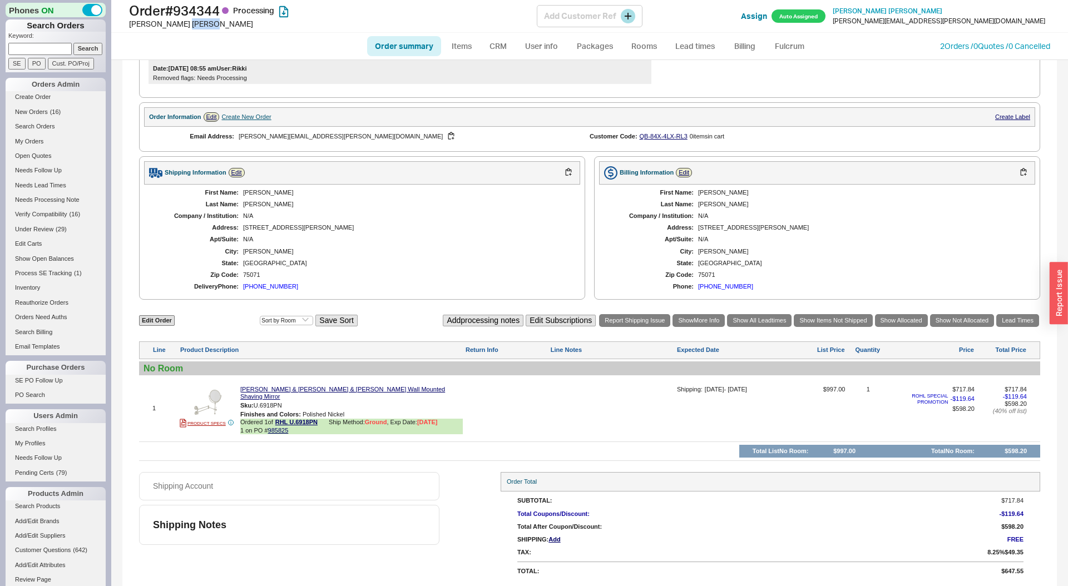
click at [156, 25] on div "[PERSON_NAME]" at bounding box center [333, 23] width 408 height 11
copy div "[PERSON_NAME]"
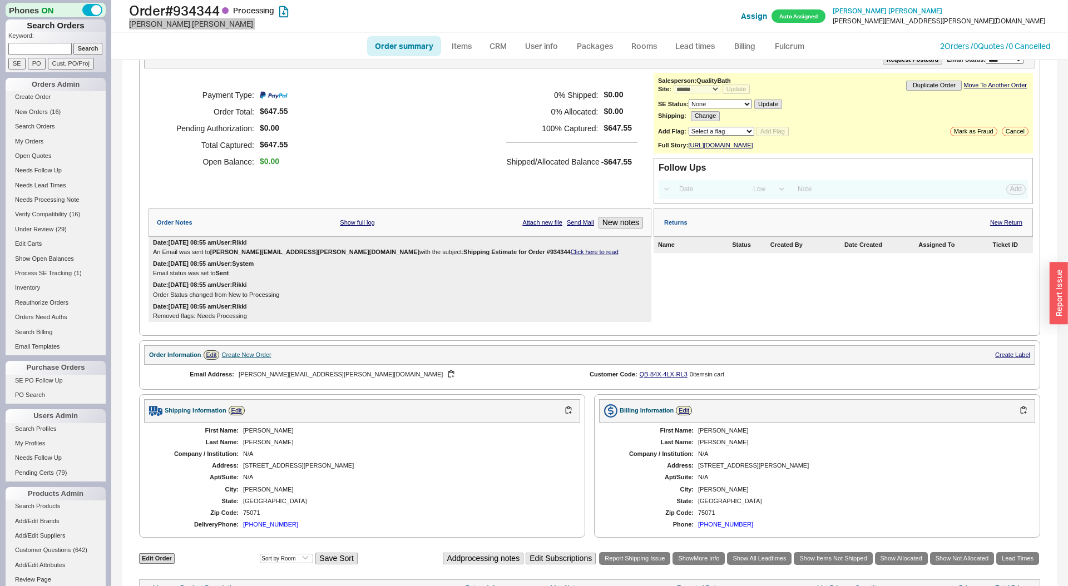
scroll to position [0, 0]
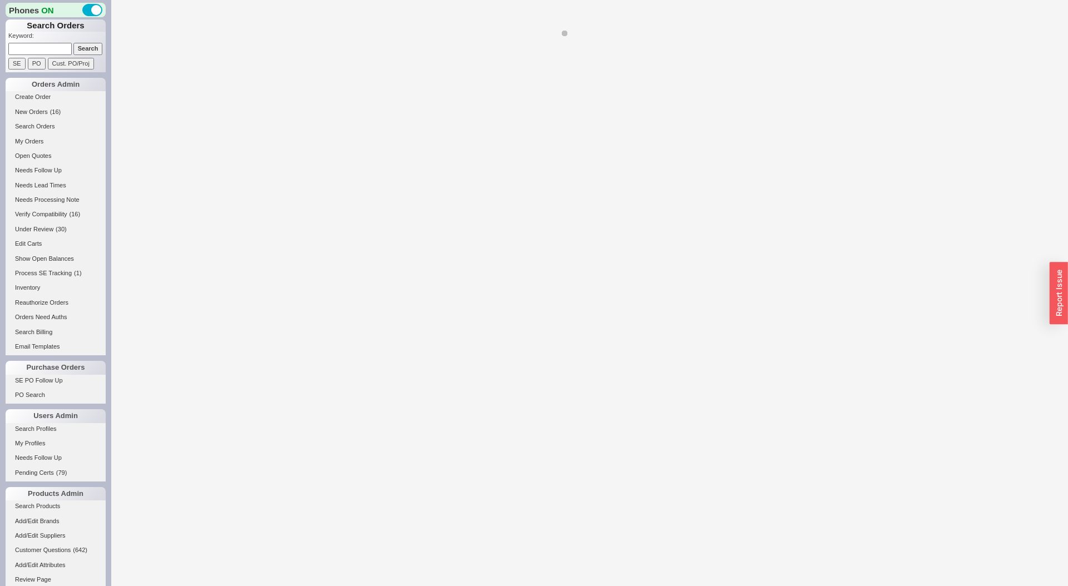
select select "LOW"
select select "3"
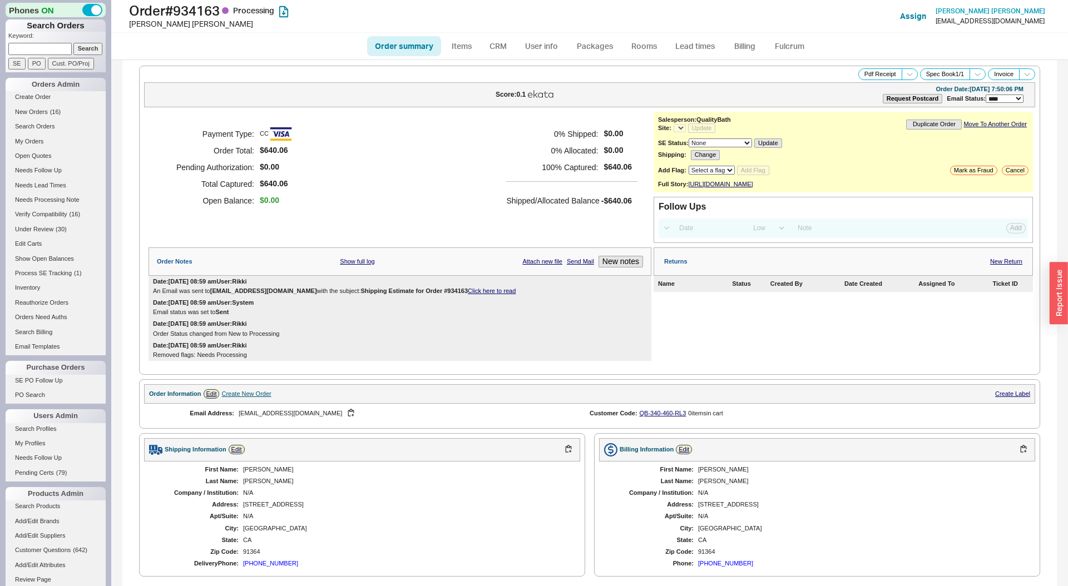
select select "*"
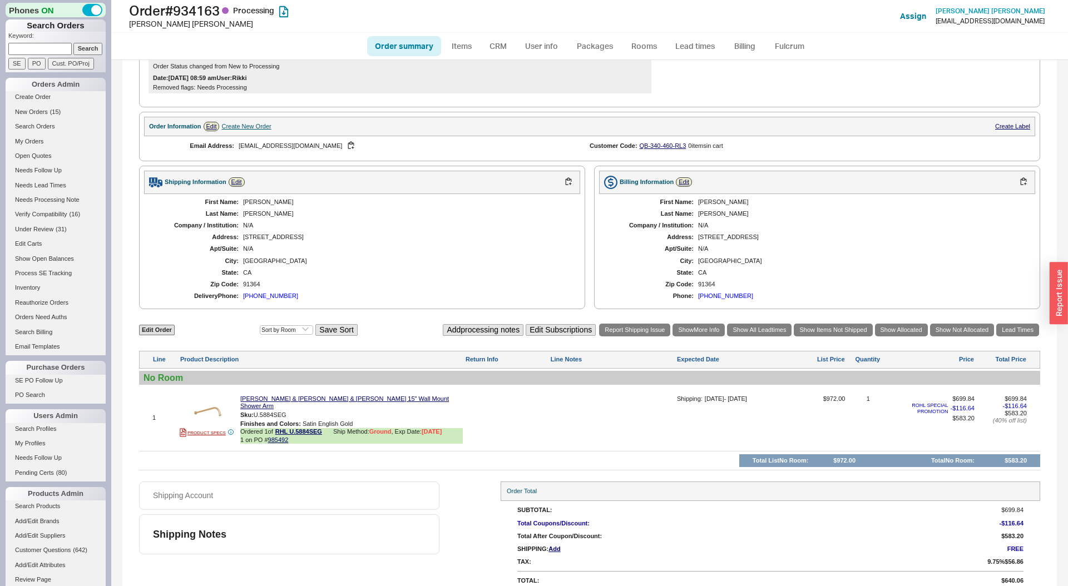
scroll to position [268, 0]
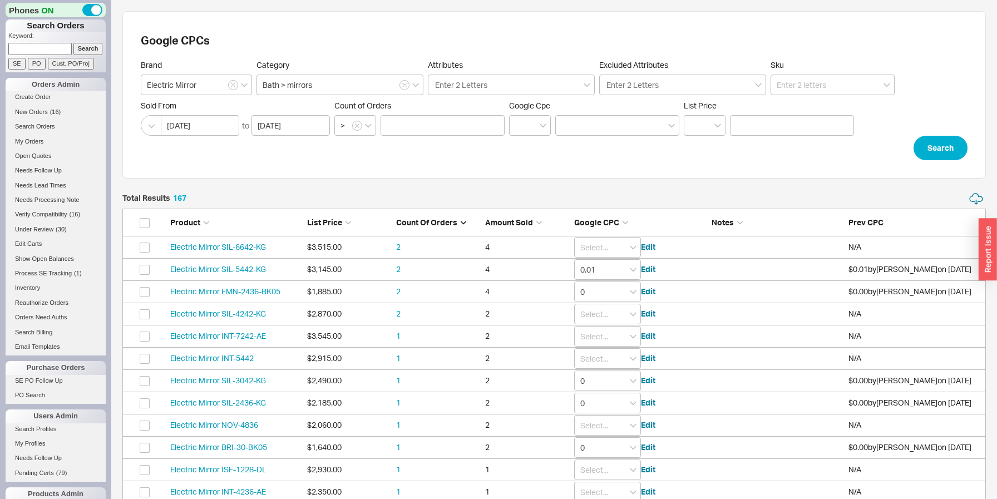
scroll to position [3760, 863]
click at [560, 155] on form "Brand Electric Mirror Category Bath > mirrors Attributes Enter 2 Letters Exclud…" at bounding box center [554, 110] width 827 height 100
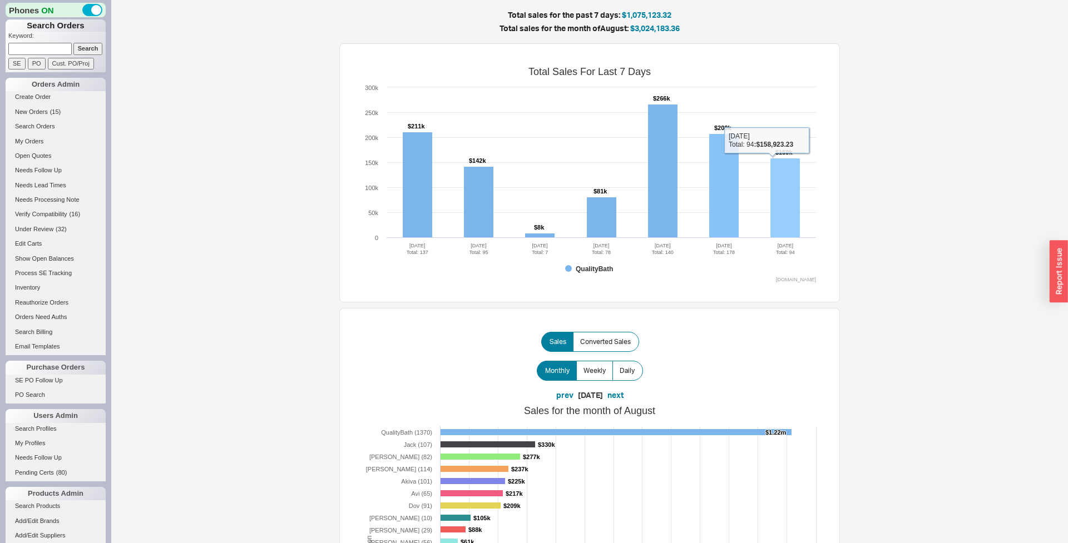
click at [774, 192] on rect at bounding box center [784, 199] width 29 height 80
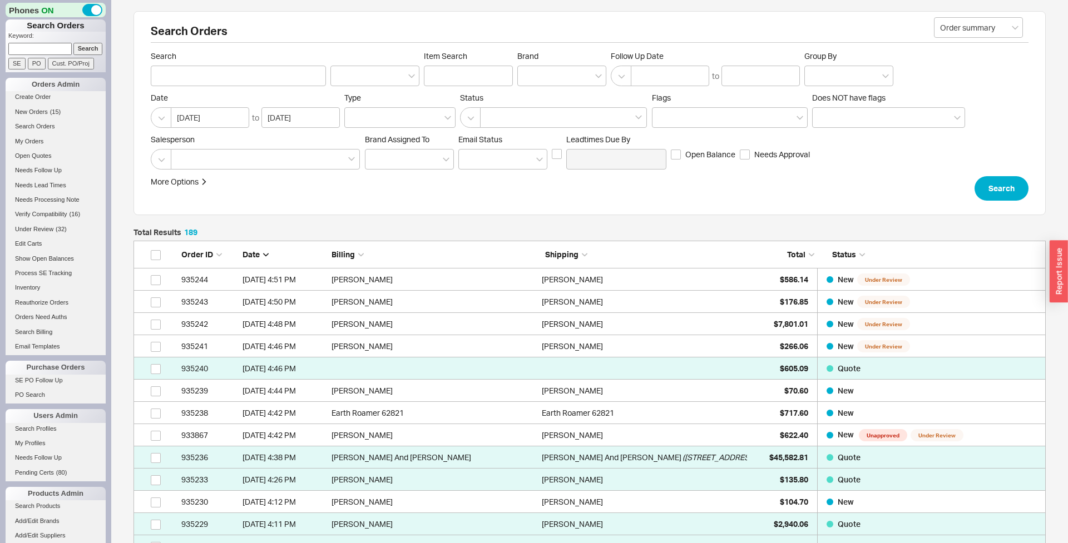
scroll to position [4256, 912]
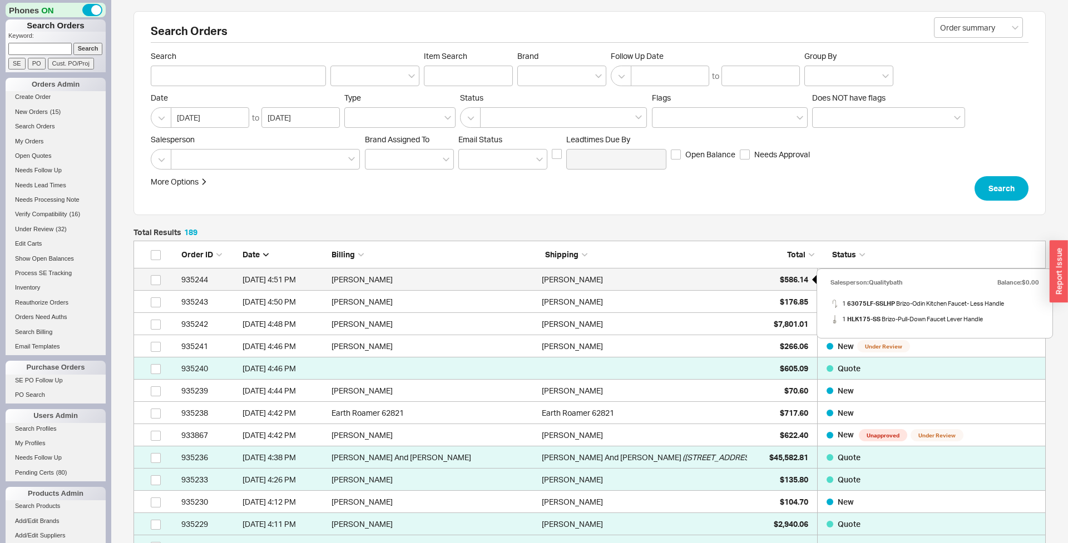
click at [797, 279] on span "$586.14" at bounding box center [794, 279] width 28 height 9
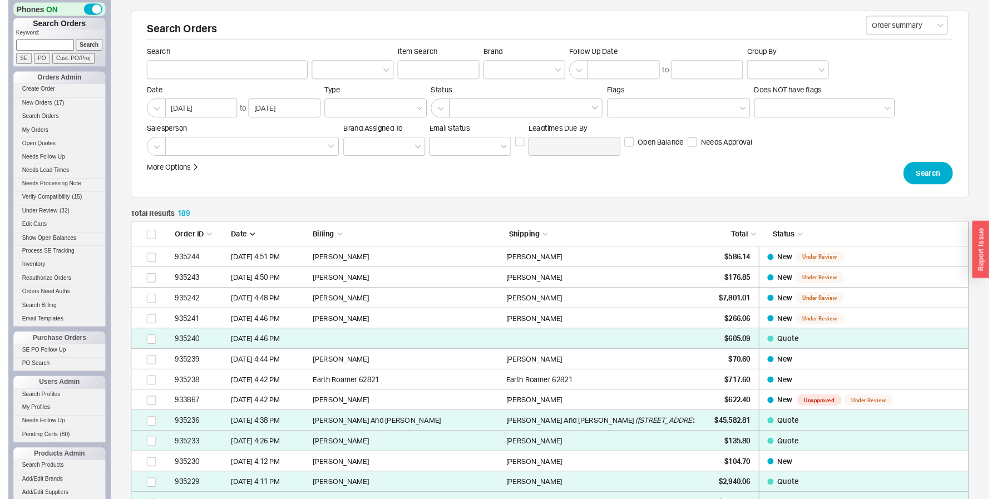
scroll to position [4256, 863]
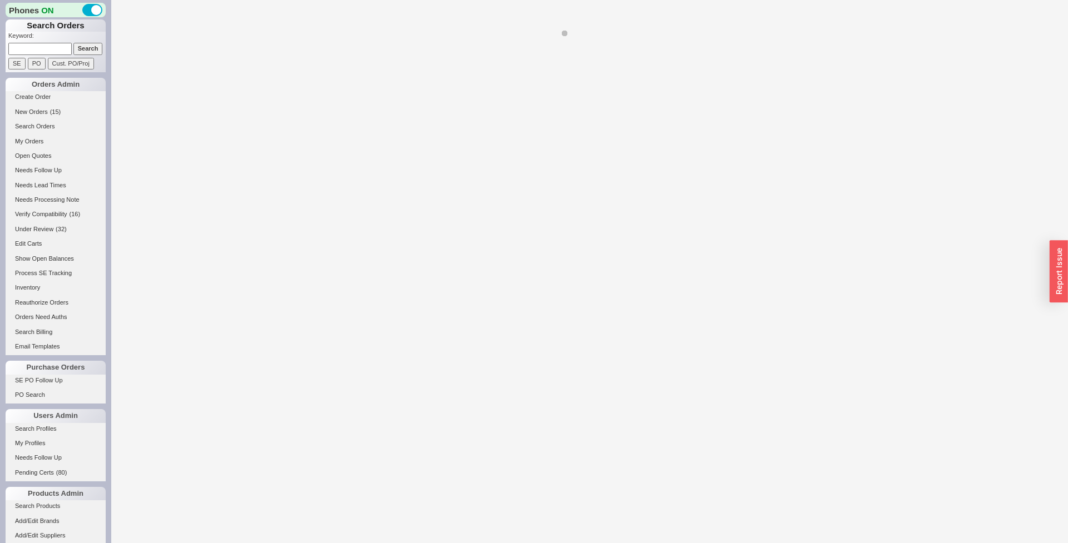
select select "*"
select select "LOW"
select select "3"
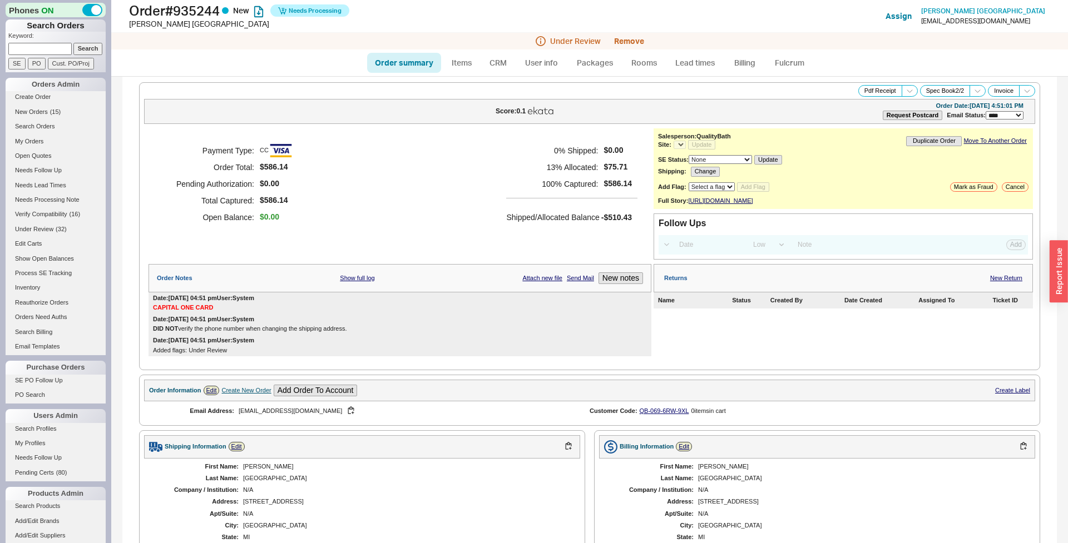
select select "*"
